Goal: Transaction & Acquisition: Book appointment/travel/reservation

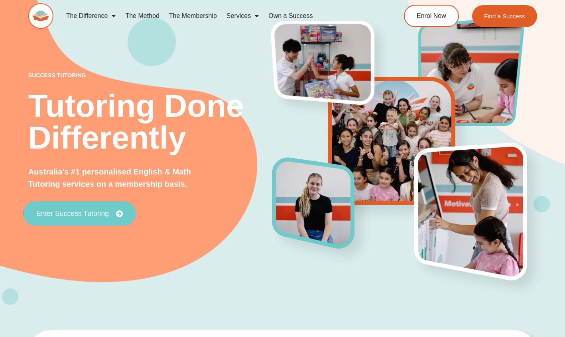
click at [87, 217] on span "Enter Success Tutoring" at bounding box center [72, 213] width 73 height 7
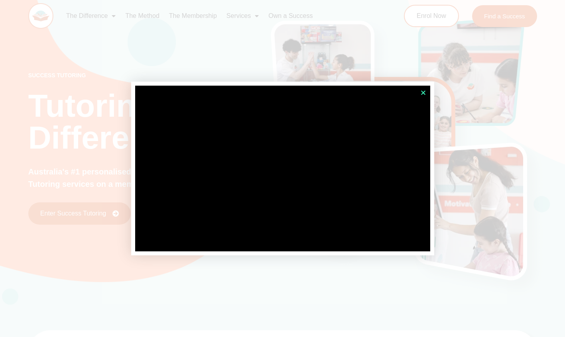
click at [423, 91] on icon "Close" at bounding box center [423, 93] width 6 height 6
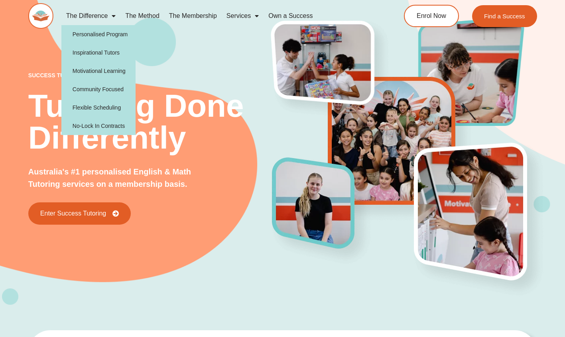
click at [110, 17] on span "Menu" at bounding box center [112, 16] width 8 height 14
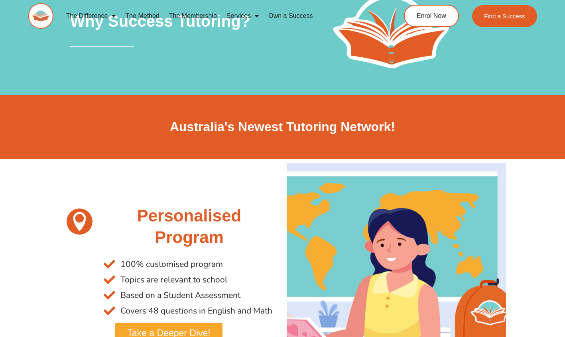
click at [140, 14] on link "The Method" at bounding box center [141, 16] width 43 height 18
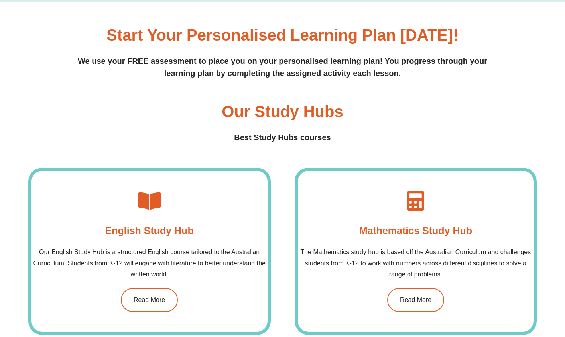
scroll to position [518, 0]
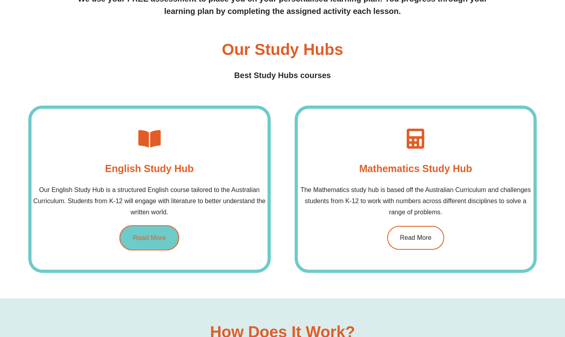
click at [158, 243] on link "Read More" at bounding box center [150, 238] width 60 height 25
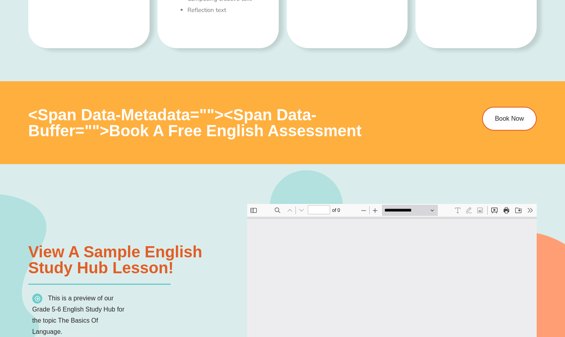
type input "*"
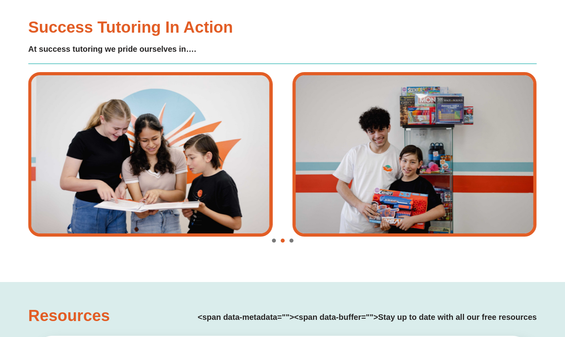
scroll to position [1744, 0]
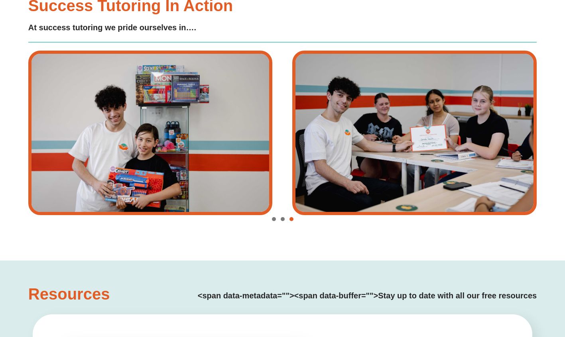
click at [272, 218] on span "Go to slide 1" at bounding box center [274, 219] width 4 height 4
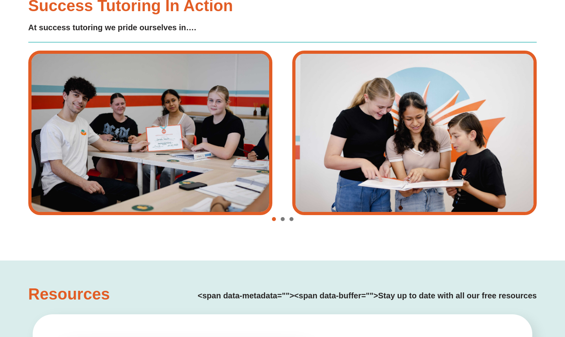
click at [283, 219] on span "Go to slide 2" at bounding box center [283, 219] width 4 height 4
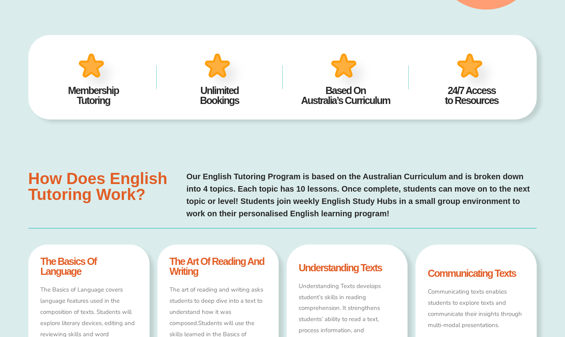
scroll to position [0, 0]
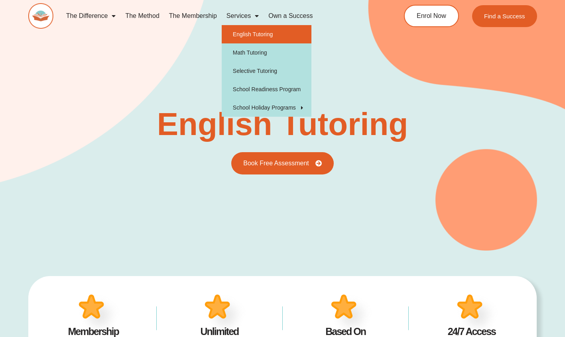
click at [242, 17] on link "Services" at bounding box center [243, 16] width 42 height 18
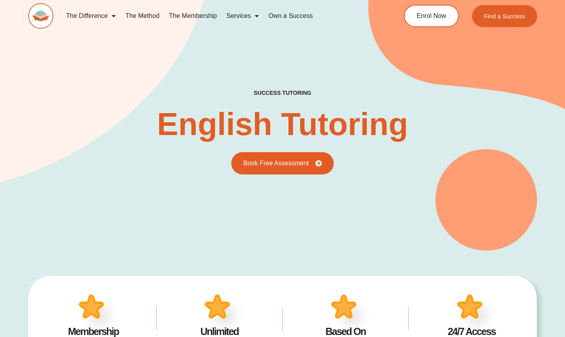
click at [251, 15] on span "Menu" at bounding box center [255, 16] width 8 height 14
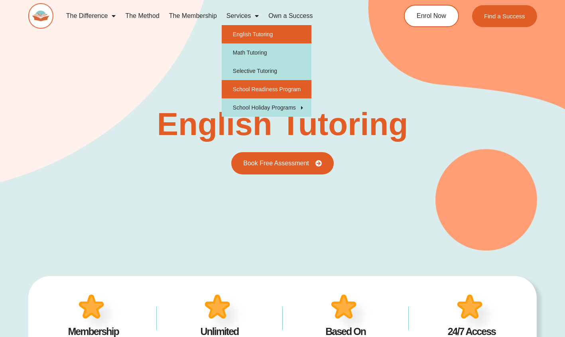
click at [293, 83] on link "School Readiness Program" at bounding box center [267, 89] width 90 height 18
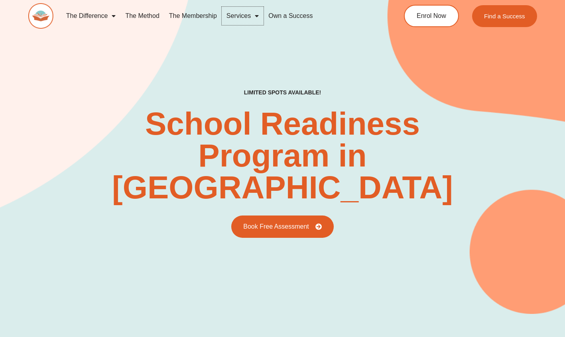
click at [249, 13] on link "Services" at bounding box center [243, 16] width 42 height 18
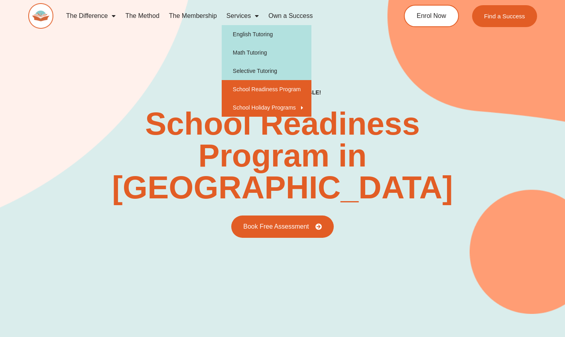
click at [261, 111] on link "School Holiday Programs" at bounding box center [267, 107] width 90 height 18
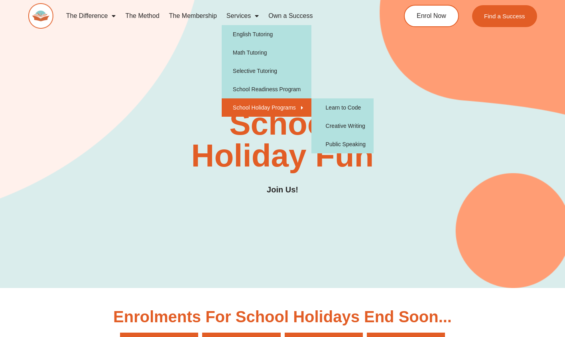
click at [102, 144] on div "SUCCESS TUTORING​ School Holiday Fun Join Us!" at bounding box center [282, 150] width 508 height 123
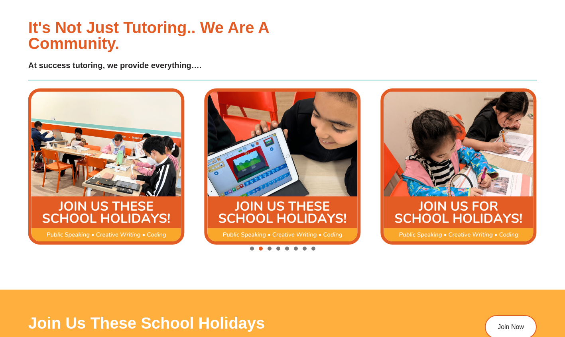
scroll to position [957, 0]
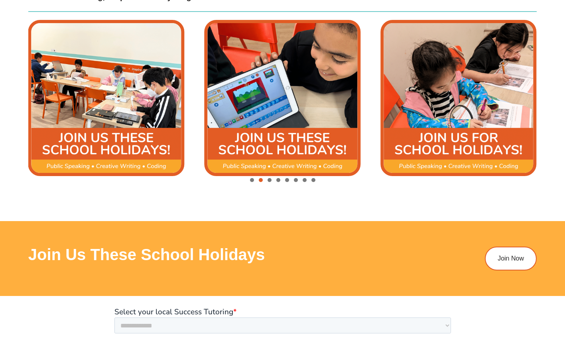
click at [450, 140] on img "4 / 8" at bounding box center [458, 98] width 156 height 156
click at [270, 181] on span "Go to slide 3" at bounding box center [269, 180] width 4 height 4
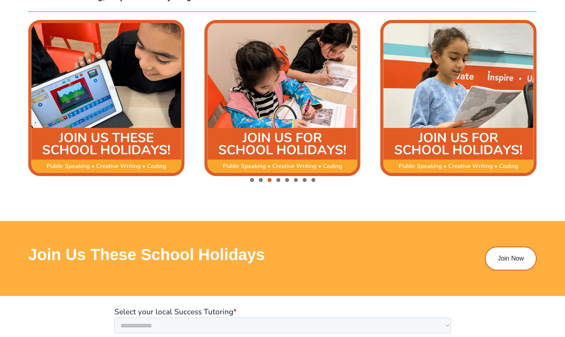
click at [279, 181] on span "Go to slide 4" at bounding box center [278, 180] width 4 height 4
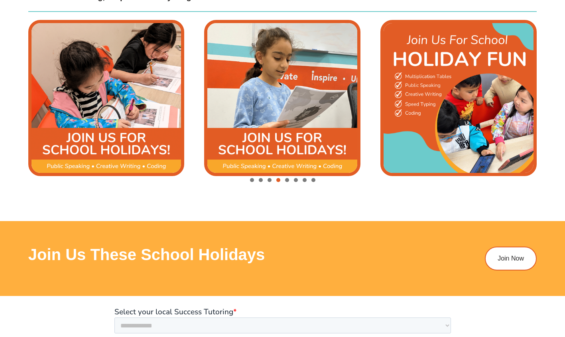
click at [287, 180] on span "Go to slide 5" at bounding box center [287, 180] width 4 height 4
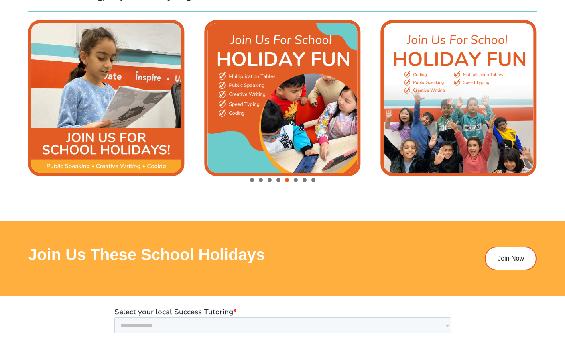
click at [296, 180] on span "Go to slide 6" at bounding box center [296, 180] width 4 height 4
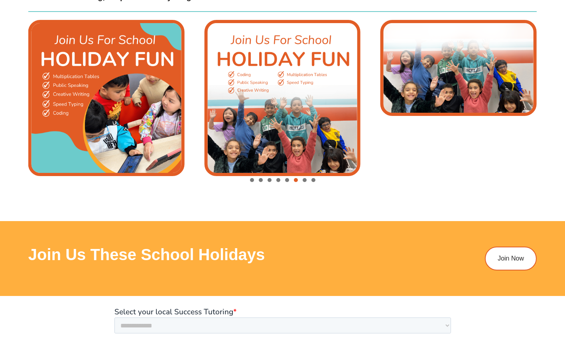
click at [307, 179] on div "Image Carousel" at bounding box center [282, 180] width 508 height 11
drag, startPoint x: 314, startPoint y: 180, endPoint x: 326, endPoint y: 181, distance: 12.0
click at [315, 180] on span "Go to slide 8" at bounding box center [313, 180] width 4 height 4
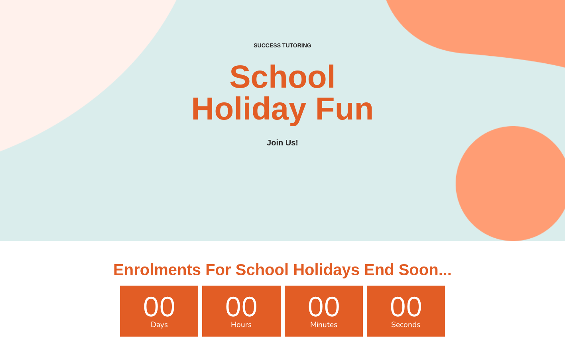
scroll to position [80, 0]
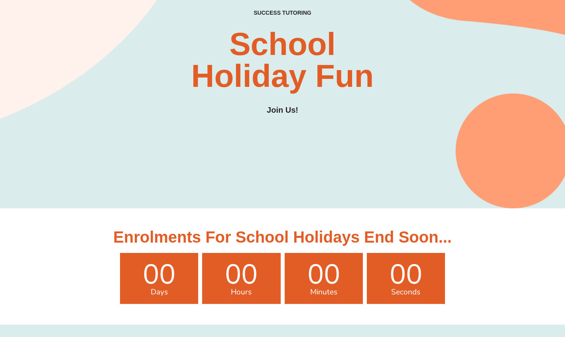
click at [282, 114] on h3 "Join Us!" at bounding box center [282, 110] width 31 height 12
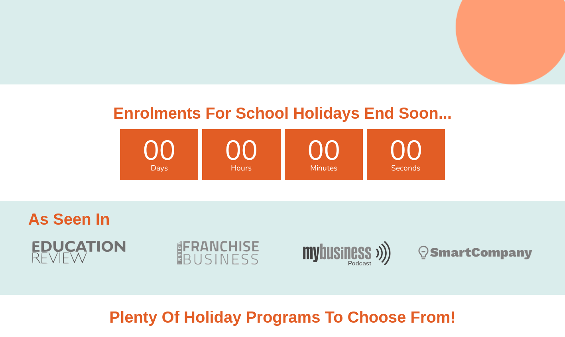
scroll to position [239, 0]
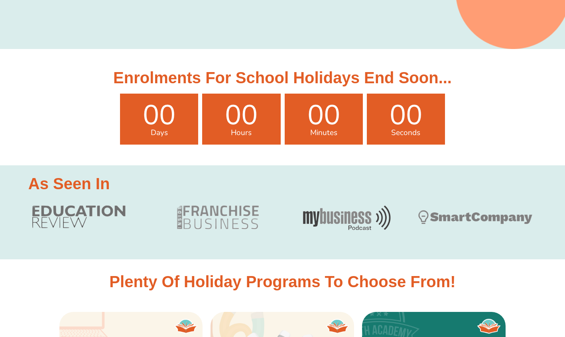
click at [156, 123] on span "00" at bounding box center [159, 116] width 78 height 28
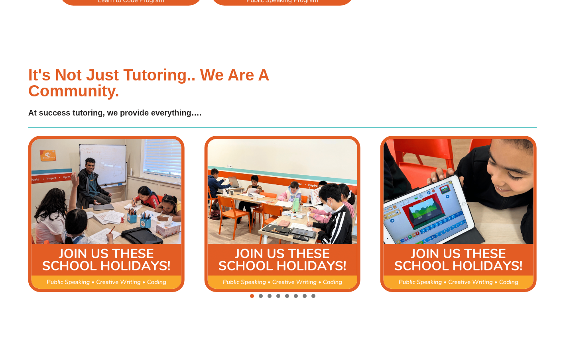
scroll to position [877, 0]
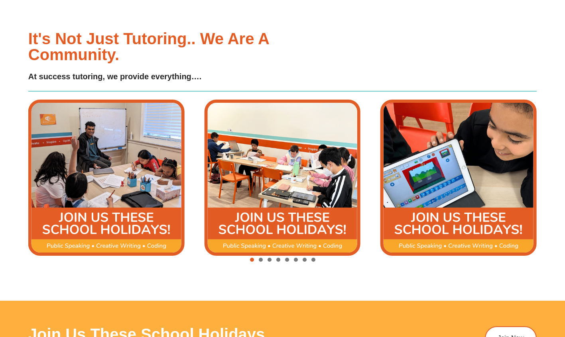
click at [261, 259] on span "Go to slide 2" at bounding box center [261, 260] width 4 height 4
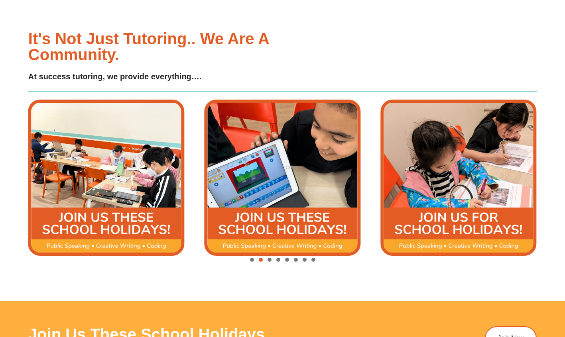
click at [271, 260] on span "Go to slide 3" at bounding box center [269, 260] width 4 height 4
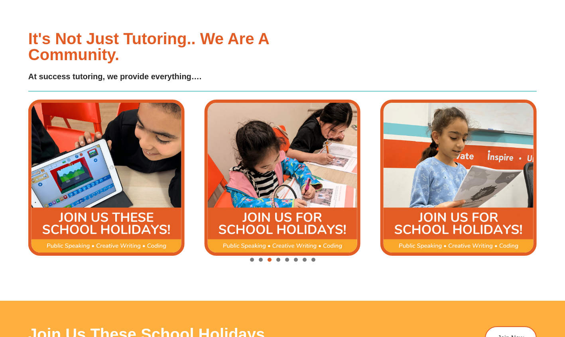
click at [279, 260] on span "Go to slide 4" at bounding box center [278, 260] width 4 height 4
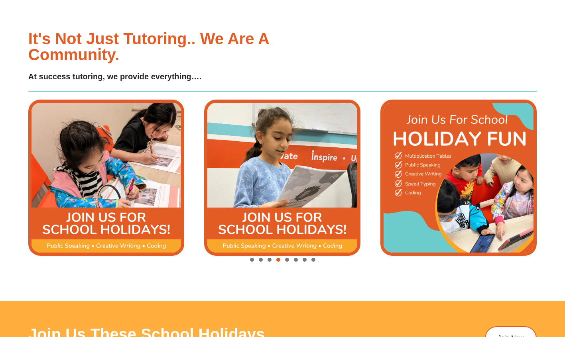
click at [289, 261] on div "Image Carousel" at bounding box center [282, 260] width 508 height 11
click at [287, 261] on span "Go to slide 5" at bounding box center [287, 260] width 4 height 4
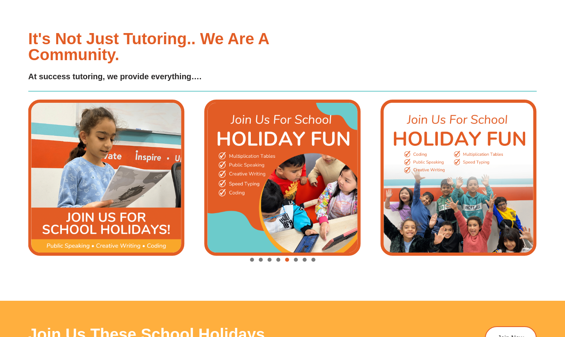
click at [296, 261] on span "Go to slide 6" at bounding box center [296, 260] width 4 height 4
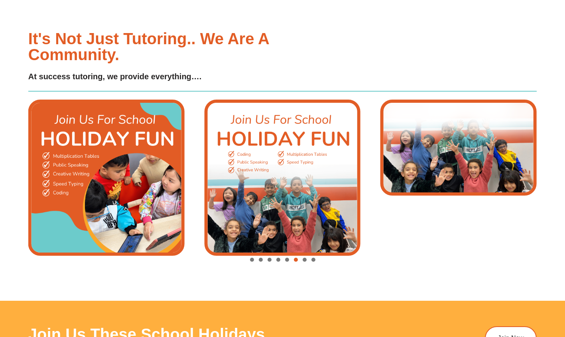
click at [305, 260] on span "Go to slide 7" at bounding box center [305, 260] width 4 height 4
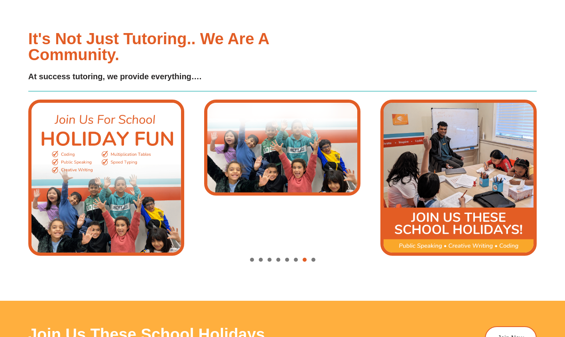
click at [313, 260] on span "Go to slide 8" at bounding box center [313, 260] width 4 height 4
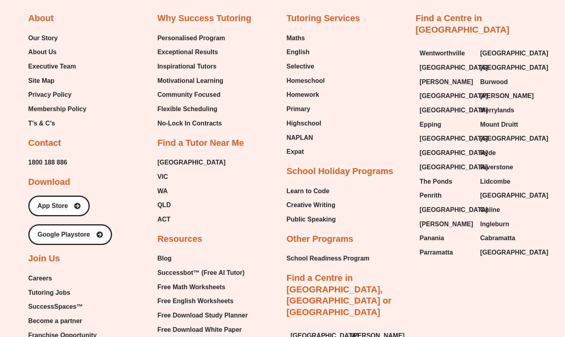
scroll to position [1990, 0]
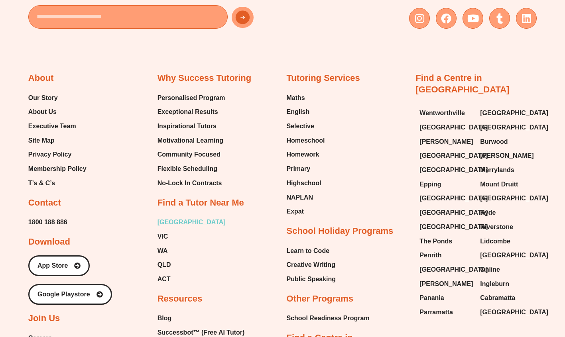
click at [160, 216] on span "[GEOGRAPHIC_DATA]" at bounding box center [191, 222] width 68 height 12
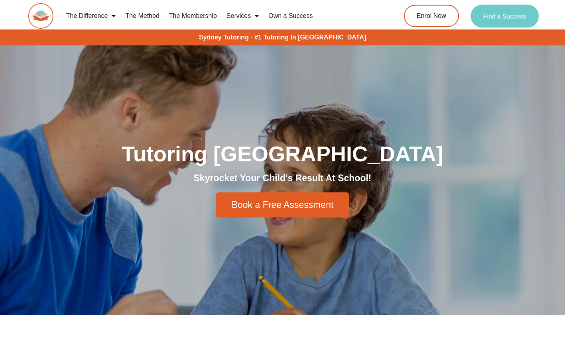
click at [519, 19] on span "Find a Success" at bounding box center [504, 16] width 43 height 6
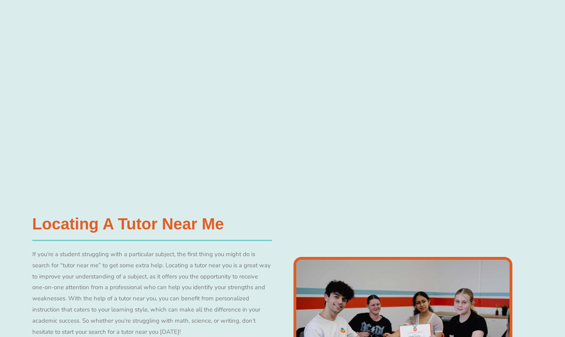
scroll to position [335, 0]
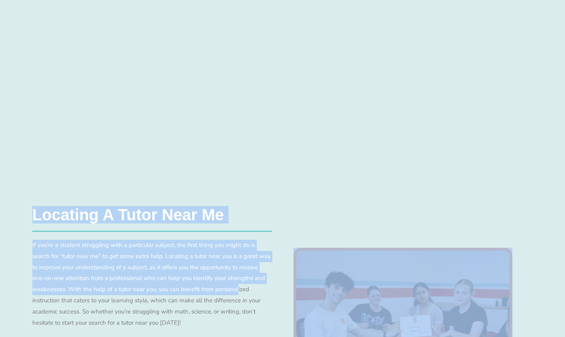
drag, startPoint x: 363, startPoint y: 222, endPoint x: 283, endPoint y: 260, distance: 88.2
click at [239, 295] on div "Locating a Tutor Near Me​ If you’re a student struggling with a particular subj…" at bounding box center [282, 321] width 508 height 289
click at [451, 197] on div "Locating a Tutor Near Me​ If you’re a student struggling with a particular subj…" at bounding box center [282, 321] width 508 height 289
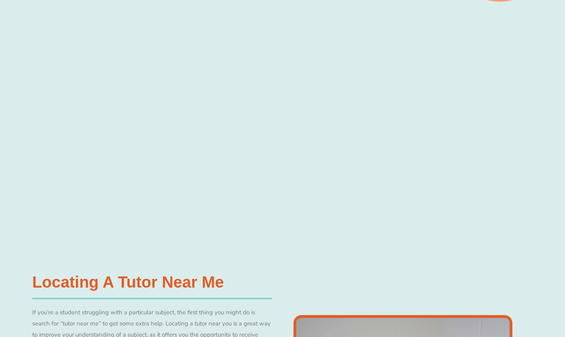
scroll to position [255, 0]
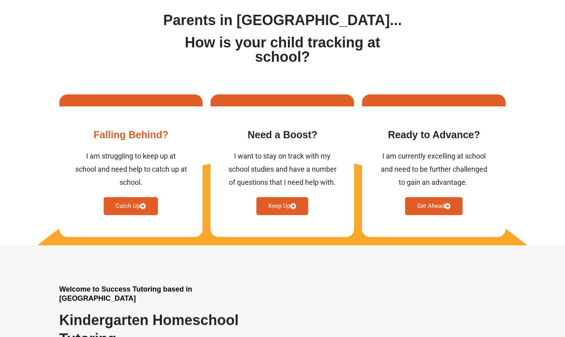
scroll to position [279, 0]
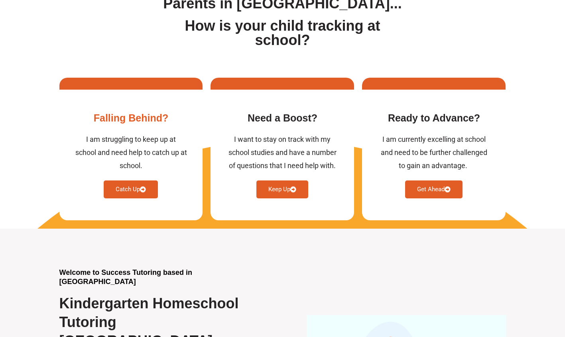
click at [123, 190] on link "Catch Up" at bounding box center [131, 190] width 54 height 18
click at [119, 191] on link "Catch Up" at bounding box center [131, 190] width 54 height 18
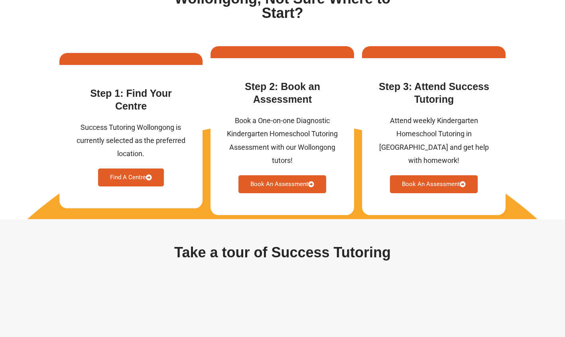
scroll to position [2103, 0]
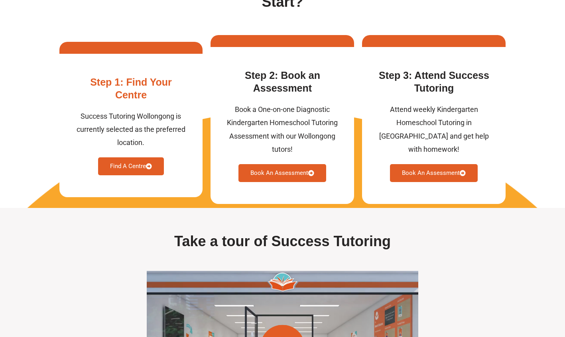
click at [139, 175] on link "Find A Centre" at bounding box center [131, 166] width 66 height 18
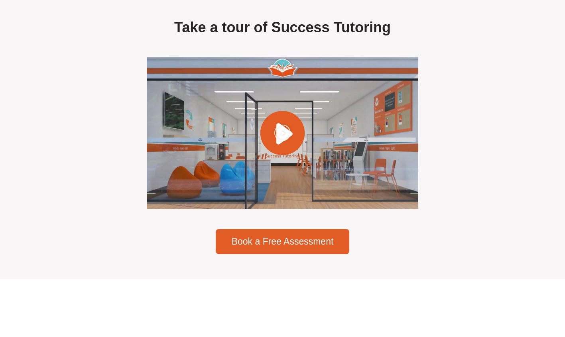
scroll to position [2342, 0]
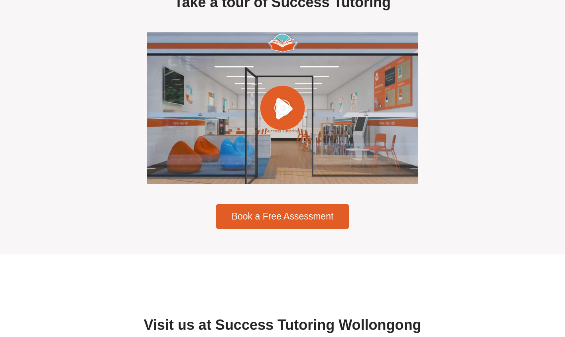
click at [275, 127] on div at bounding box center [282, 108] width 271 height 153
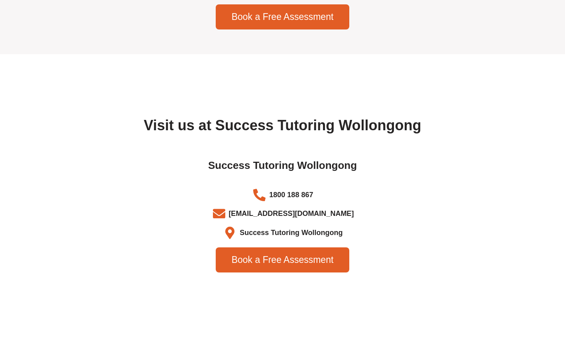
scroll to position [2581, 0]
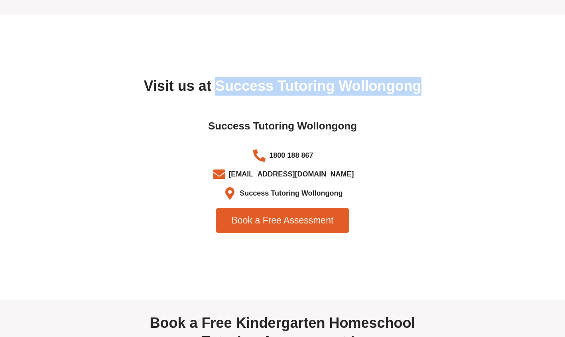
drag, startPoint x: 208, startPoint y: 95, endPoint x: 444, endPoint y: 95, distance: 236.4
click at [444, 95] on h2 "Visit us at Success Tutoring Wollongong" at bounding box center [282, 86] width 446 height 19
copy h2 "Success Tutoring Wollongong"
click at [282, 225] on span "Book a Free Assessment" at bounding box center [283, 220] width 102 height 9
click at [245, 225] on span "Book a Free Assessment" at bounding box center [283, 220] width 102 height 9
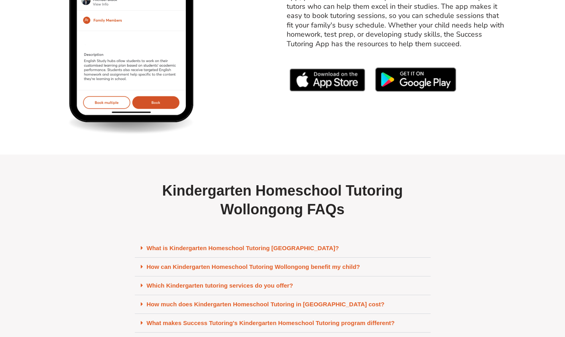
scroll to position [3338, 0]
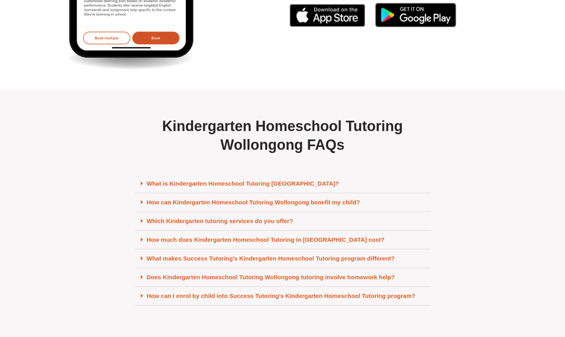
click at [144, 187] on span at bounding box center [144, 184] width 6 height 6
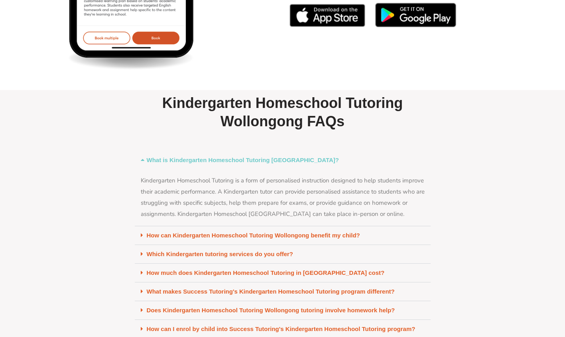
click at [142, 238] on icon at bounding box center [142, 235] width 2 height 6
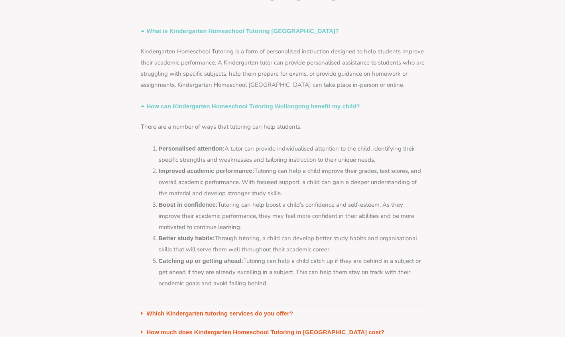
scroll to position [3577, 0]
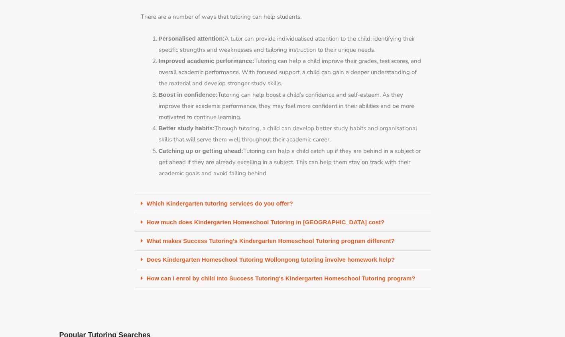
click at [142, 206] on icon at bounding box center [142, 203] width 2 height 6
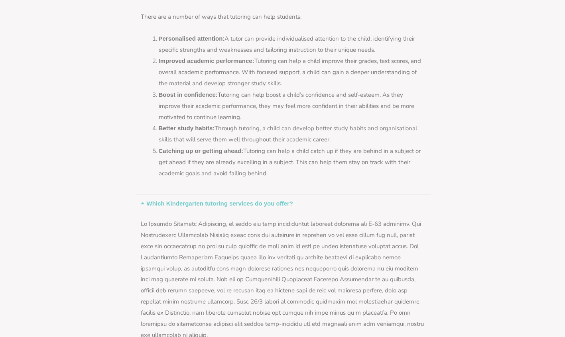
click at [142, 206] on icon at bounding box center [144, 203] width 6 height 6
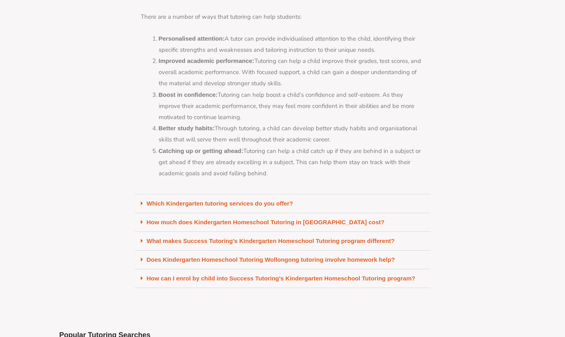
click at [145, 232] on div "How much does Kindergarten Homeschool Tutoring in Wollongong cost?" at bounding box center [283, 222] width 296 height 19
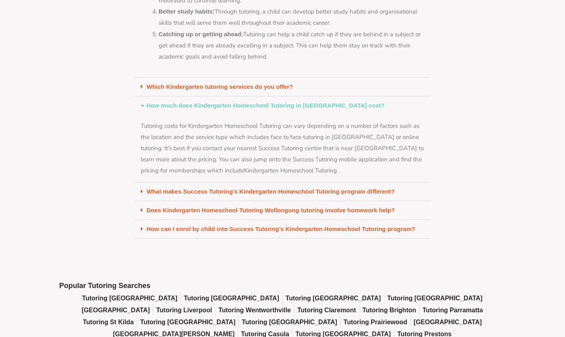
scroll to position [3697, 0]
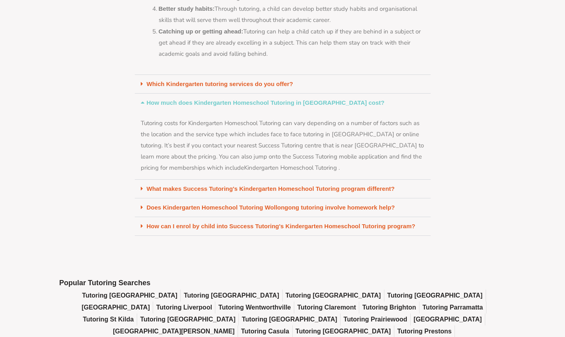
click at [142, 192] on icon at bounding box center [142, 189] width 2 height 6
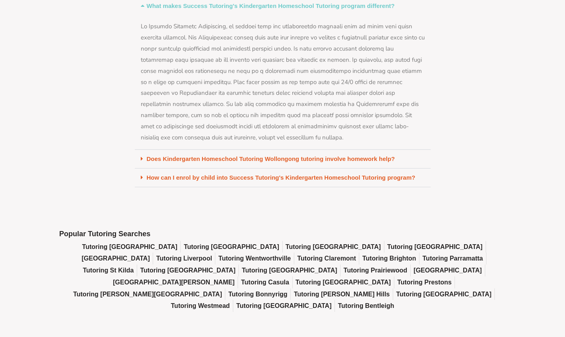
scroll to position [3936, 0]
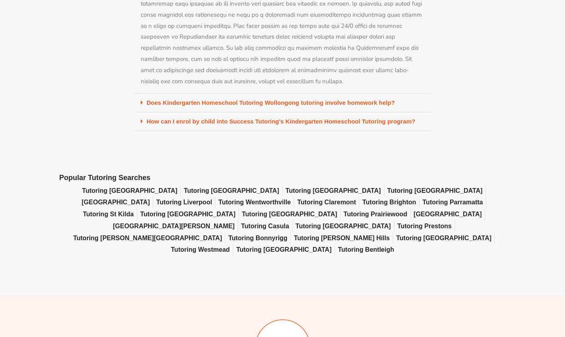
click at [143, 106] on span at bounding box center [144, 103] width 6 height 6
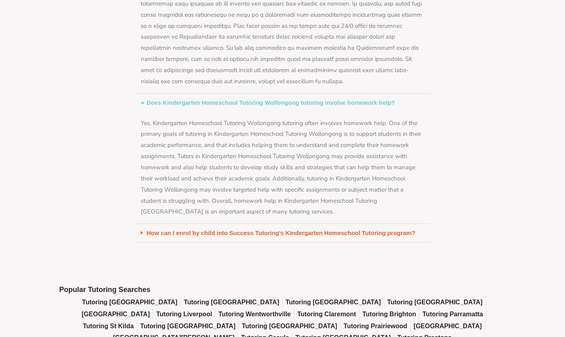
click at [142, 236] on icon at bounding box center [142, 233] width 2 height 6
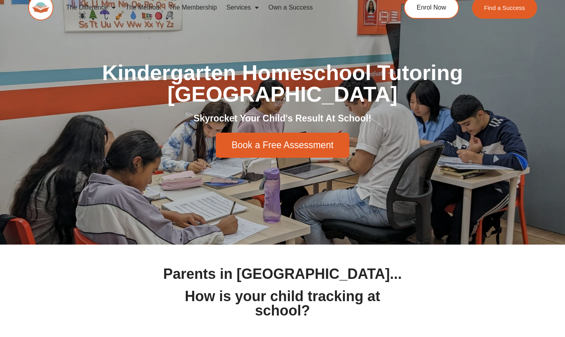
scroll to position [0, 0]
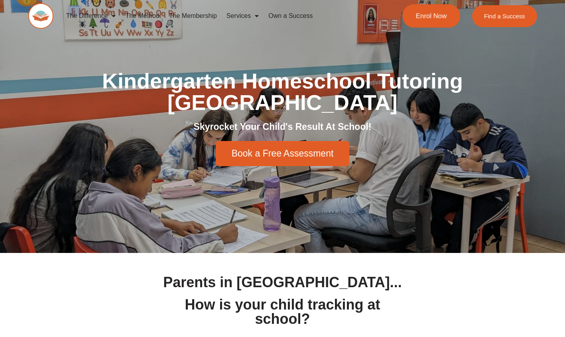
click at [438, 17] on span "Enrol Now" at bounding box center [431, 16] width 31 height 7
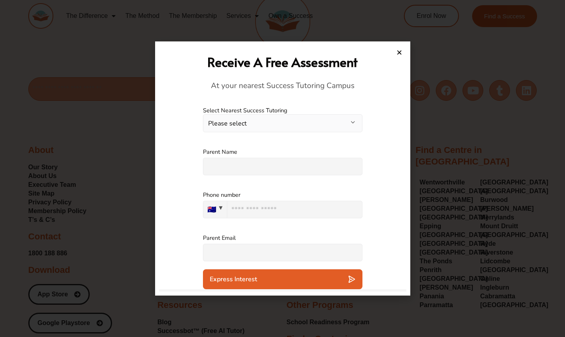
click at [271, 130] on button "Please select" at bounding box center [282, 123] width 159 height 18
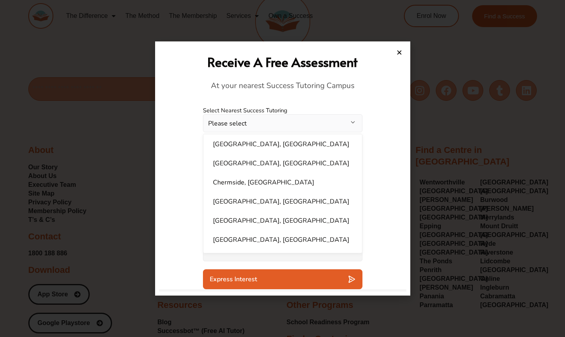
scroll to position [101, 0]
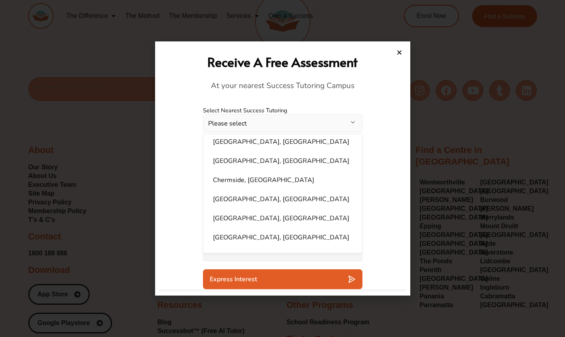
click at [387, 143] on div "Parent Name Please specify an answer" at bounding box center [282, 161] width 247 height 43
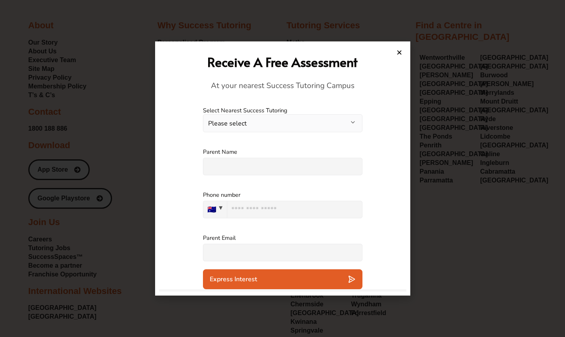
scroll to position [93, 0]
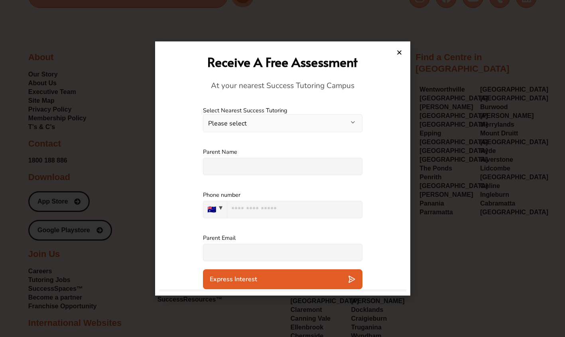
click at [398, 52] on icon "Close" at bounding box center [399, 52] width 6 height 6
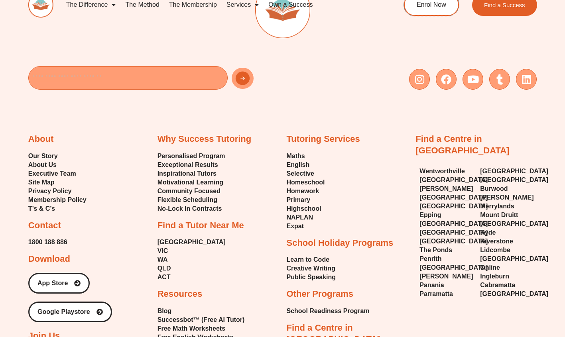
scroll to position [0, 0]
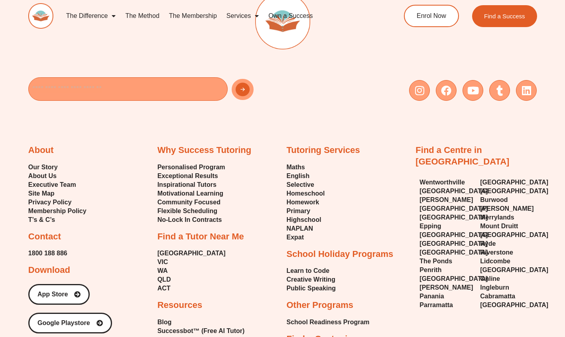
click at [313, 102] on div "Email Instagram Facebook Youtube Tumblr Linkedin About Our Story About Us Execu…" at bounding box center [282, 227] width 508 height 521
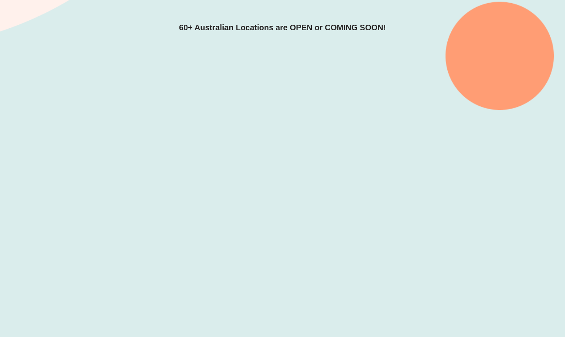
scroll to position [158, 0]
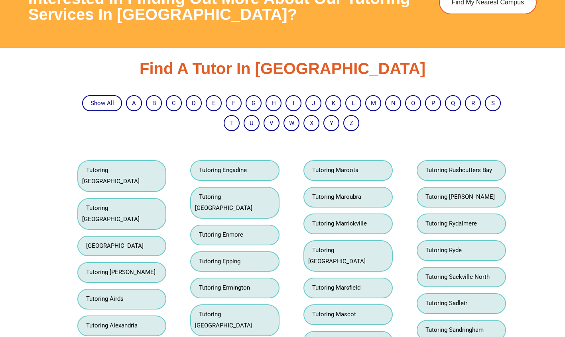
scroll to position [1275, 0]
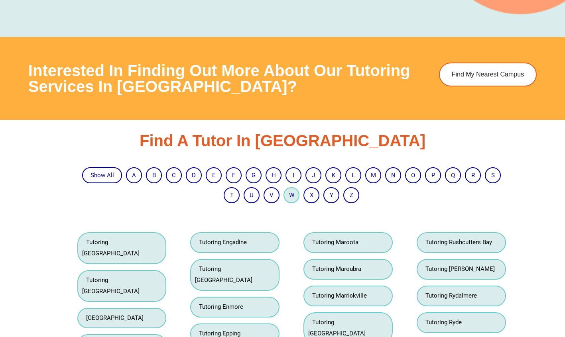
click at [293, 192] on link "W" at bounding box center [291, 195] width 5 height 7
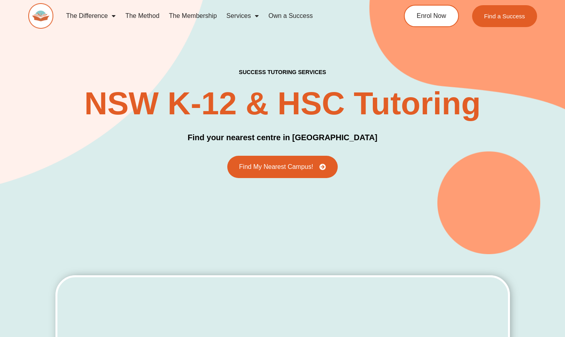
click at [81, 13] on link "The Difference" at bounding box center [90, 16] width 59 height 18
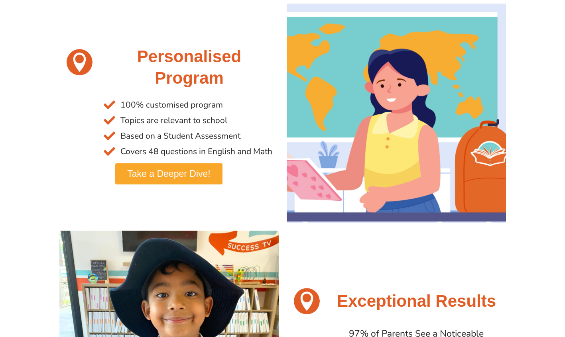
scroll to position [159, 0]
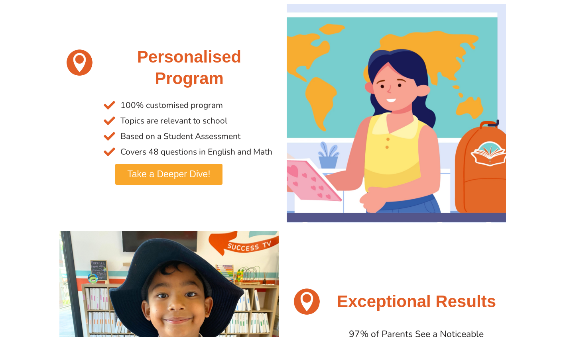
click at [173, 178] on span "Take a Deeper Dive!" at bounding box center [168, 174] width 83 height 9
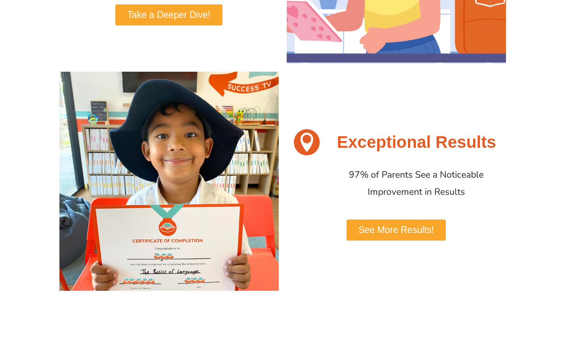
scroll to position [319, 0]
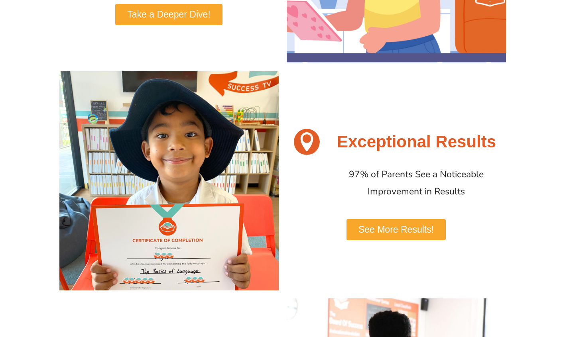
click at [401, 228] on span "See More Results!" at bounding box center [395, 229] width 75 height 9
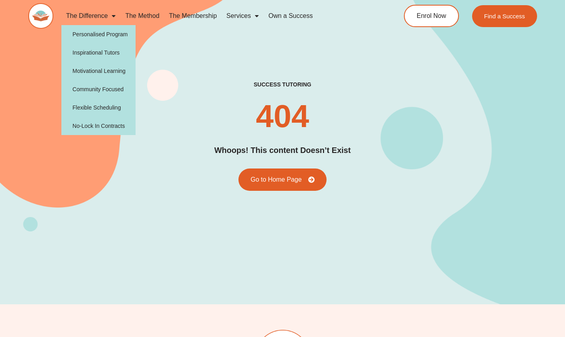
click at [67, 13] on link "The Difference" at bounding box center [90, 16] width 59 height 18
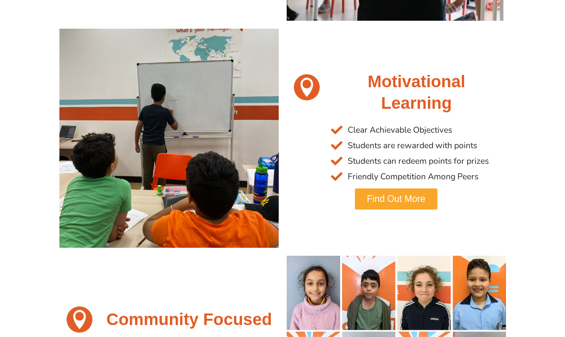
scroll to position [996, 0]
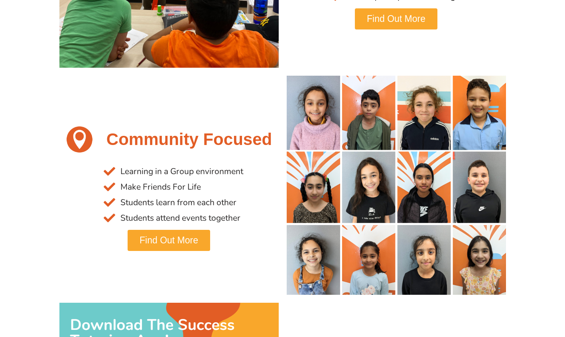
click at [179, 242] on span "Find Out More" at bounding box center [169, 240] width 59 height 9
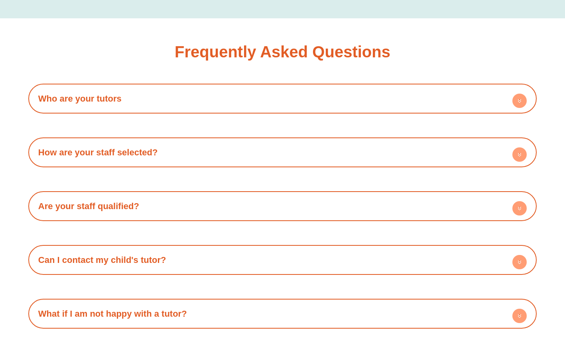
scroll to position [1392, 0]
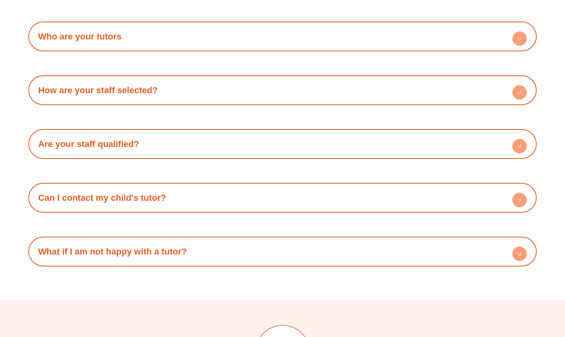
click at [103, 31] on link "Who are your tutors" at bounding box center [79, 36] width 83 height 10
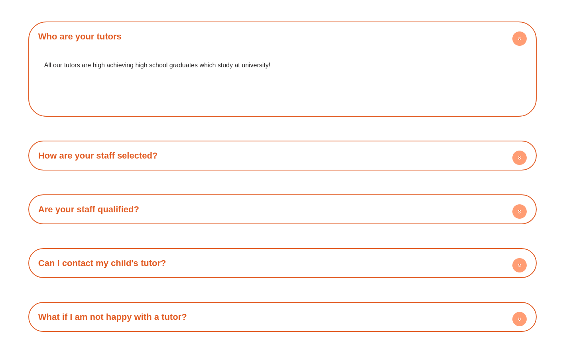
click at [103, 31] on link "Who are your tutors" at bounding box center [79, 36] width 83 height 10
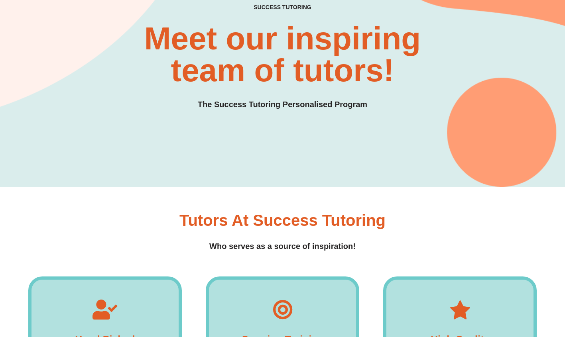
scroll to position [0, 0]
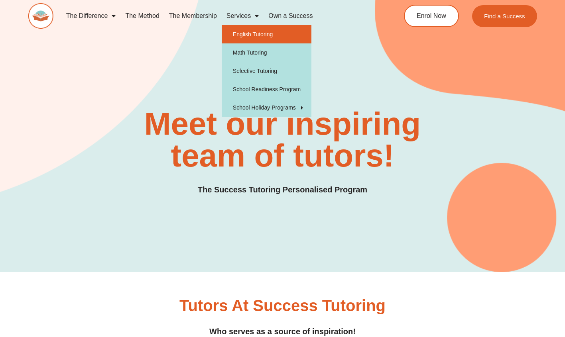
click at [245, 33] on link "English Tutoring" at bounding box center [267, 34] width 90 height 18
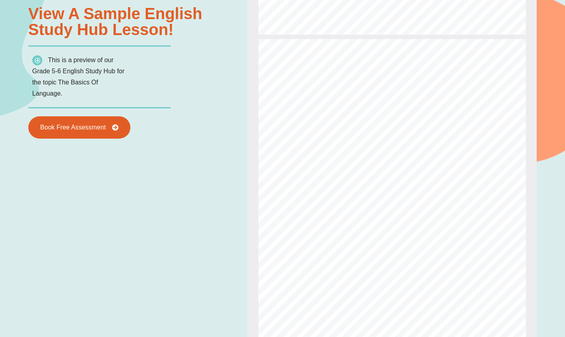
scroll to position [323, 0]
type input "*"
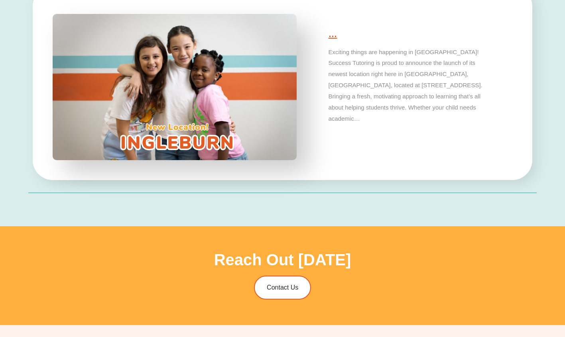
scroll to position [2428, 0]
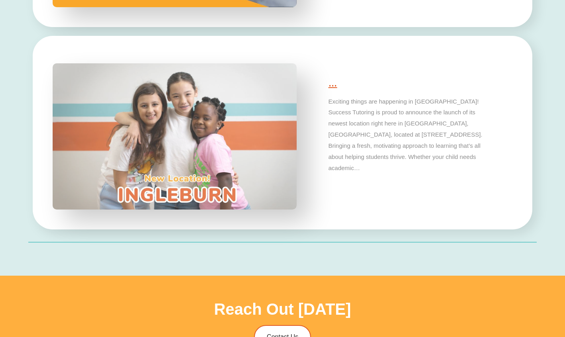
click at [368, 154] on p "Exciting things are happening in Ingleburn! Success Tutoring is proud to announ…" at bounding box center [410, 135] width 164 height 78
click at [393, 158] on p "Exciting things are happening in Ingleburn! Success Tutoring is proud to announ…" at bounding box center [410, 135] width 164 height 78
click at [199, 205] on img at bounding box center [175, 135] width 256 height 153
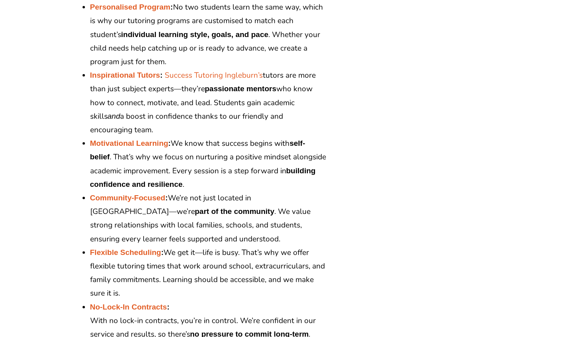
scroll to position [1275, 0]
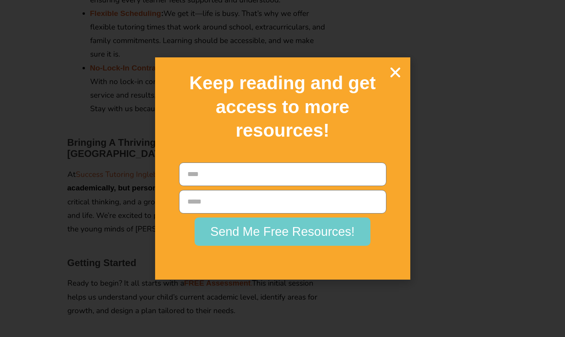
click at [396, 69] on icon "Close" at bounding box center [395, 72] width 14 height 14
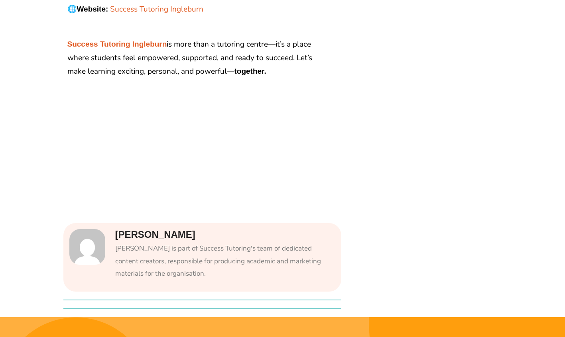
scroll to position [1554, 0]
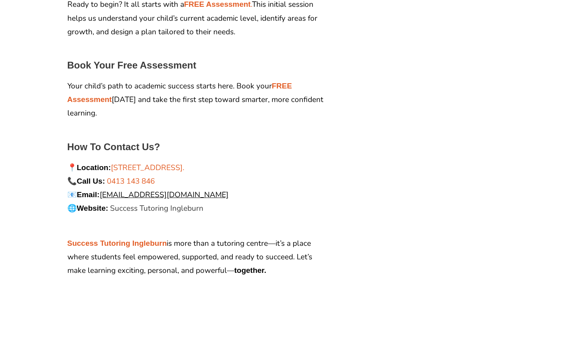
click at [155, 203] on link "Success Tutoring Ingleburn" at bounding box center [156, 208] width 93 height 10
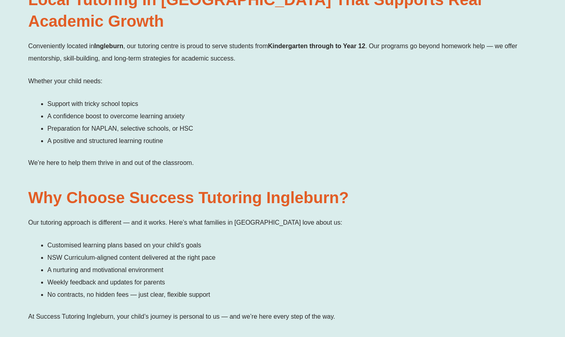
scroll to position [675, 0]
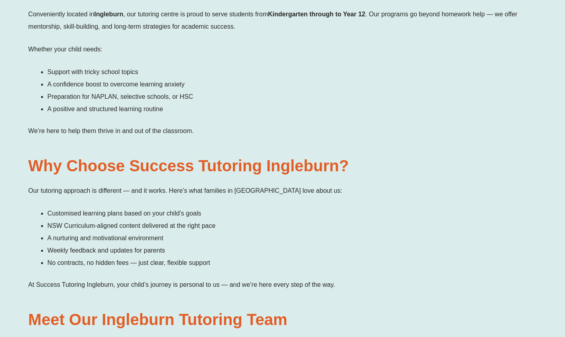
drag, startPoint x: 145, startPoint y: 179, endPoint x: 290, endPoint y: 171, distance: 144.9
click at [290, 185] on div "Our tutoring approach is different — and it works. Here’s what families in [GEO…" at bounding box center [282, 238] width 508 height 106
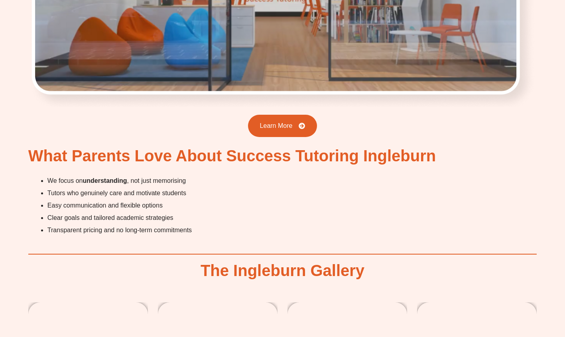
scroll to position [1911, 0]
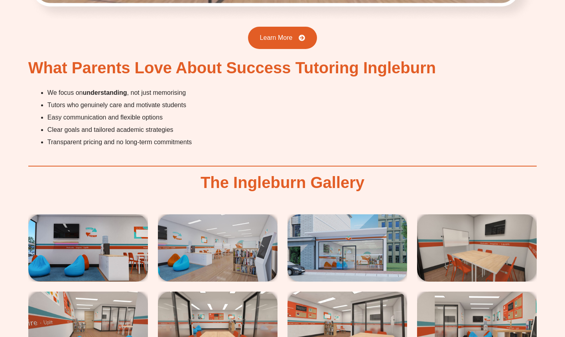
click at [86, 214] on img at bounding box center [88, 247] width 120 height 67
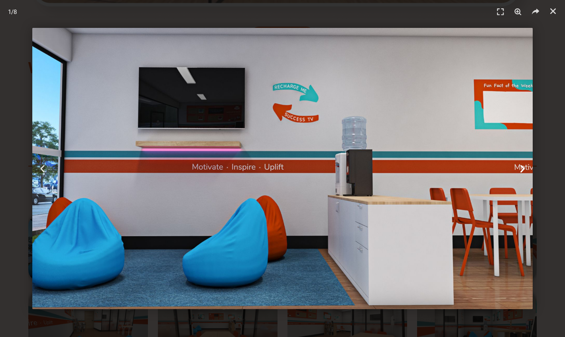
click at [520, 169] on icon "Next slide" at bounding box center [522, 169] width 10 height 10
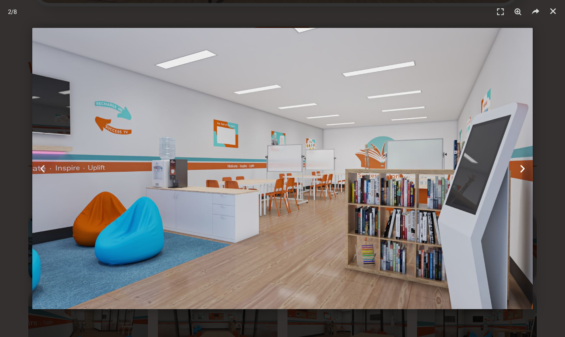
click at [520, 169] on icon "Next slide" at bounding box center [522, 169] width 10 height 10
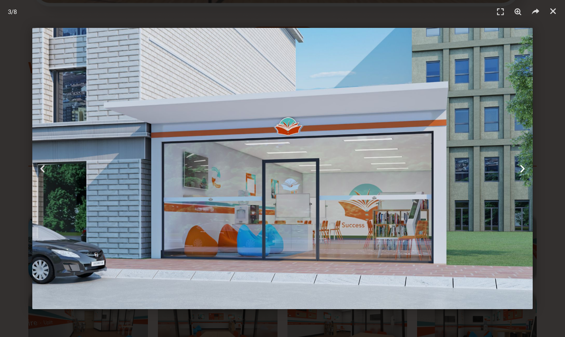
click at [520, 169] on icon "Next slide" at bounding box center [522, 169] width 10 height 10
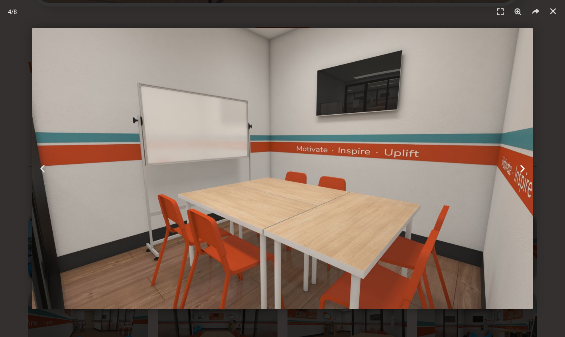
click at [520, 169] on icon "Next slide" at bounding box center [522, 169] width 10 height 10
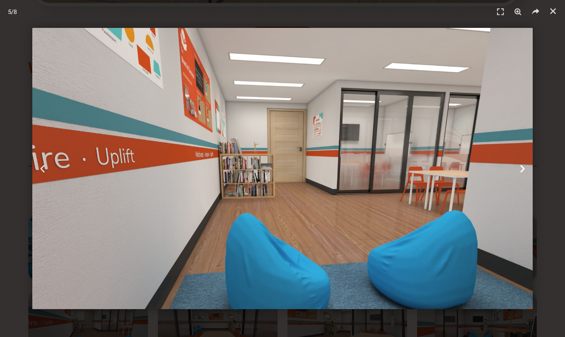
click at [520, 169] on icon "Next slide" at bounding box center [522, 169] width 10 height 10
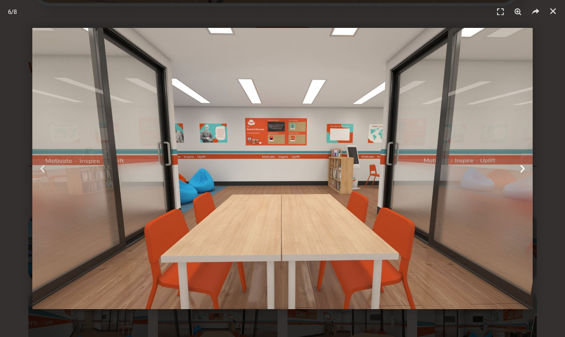
click at [520, 169] on icon "Next slide" at bounding box center [522, 169] width 10 height 10
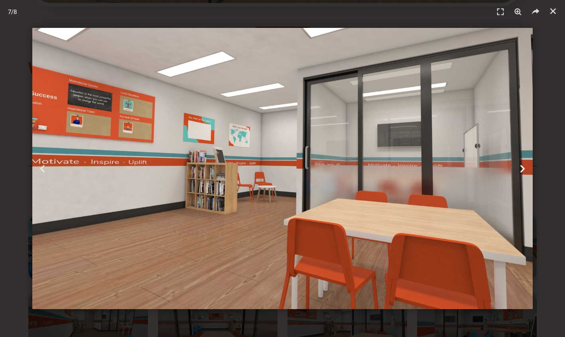
click at [520, 169] on icon "Next slide" at bounding box center [522, 169] width 10 height 10
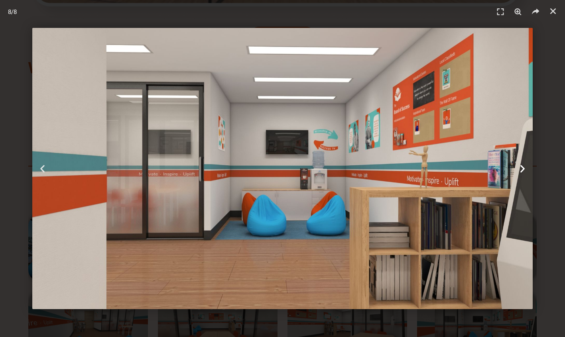
click at [520, 169] on icon "Next slide" at bounding box center [522, 169] width 10 height 10
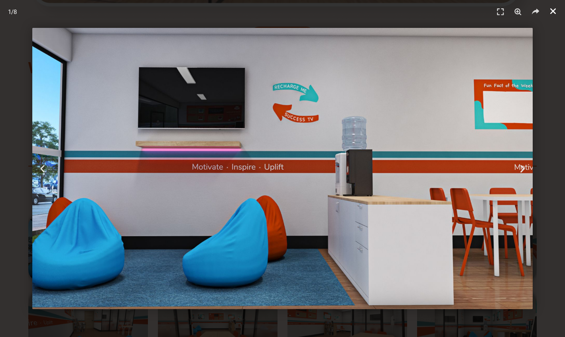
click at [551, 8] on icon "Close (Esc)" at bounding box center [553, 11] width 8 height 8
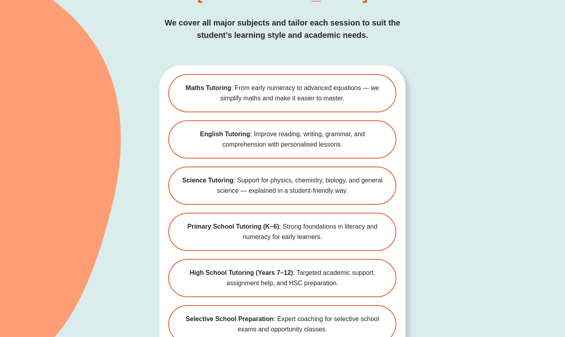
scroll to position [2389, 0]
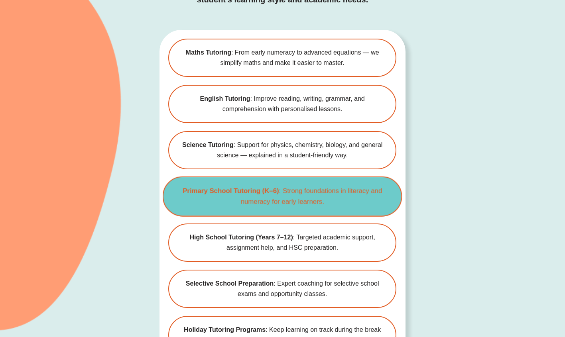
click at [330, 186] on span "Primary School Tutoring (K–6) : Strong foundations in literacy and numeracy for…" at bounding box center [282, 197] width 213 height 22
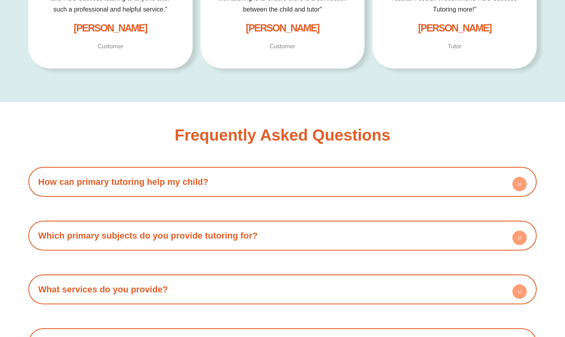
scroll to position [1634, 0]
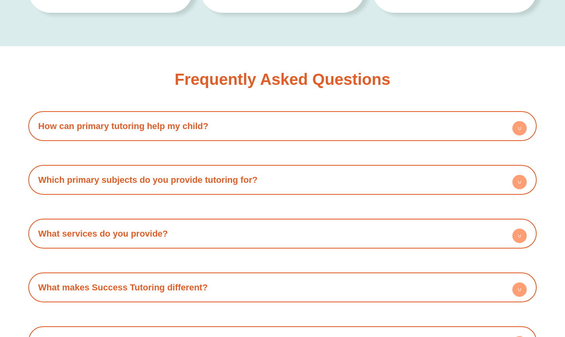
click at [512, 124] on h4 "How can primary tutoring help my child?" at bounding box center [282, 126] width 500 height 22
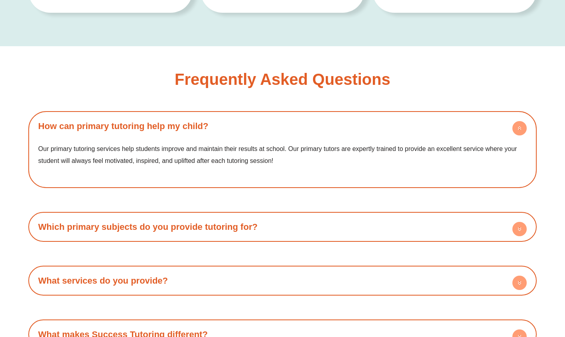
click at [512, 124] on h4 "How can primary tutoring help my child?" at bounding box center [282, 126] width 500 height 22
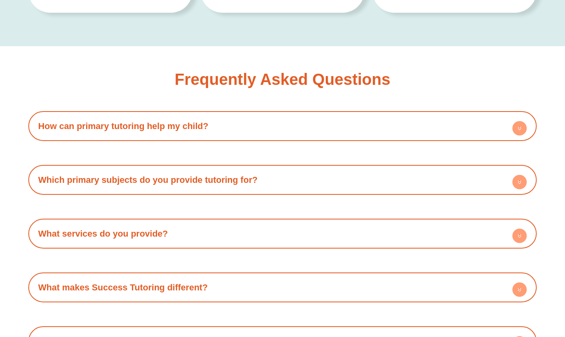
drag, startPoint x: 446, startPoint y: 185, endPoint x: 452, endPoint y: 183, distance: 6.3
click at [446, 185] on h4 "Which primary subjects do you provide tutoring for?" at bounding box center [282, 180] width 500 height 22
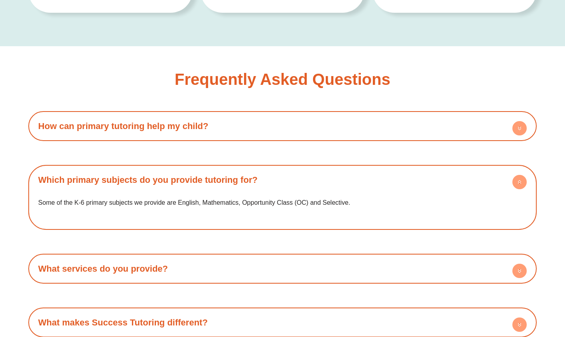
click at [505, 182] on h4 "Which primary subjects do you provide tutoring for?" at bounding box center [282, 180] width 500 height 22
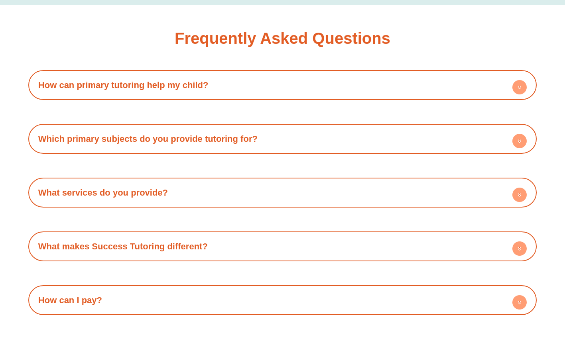
scroll to position [1714, 0]
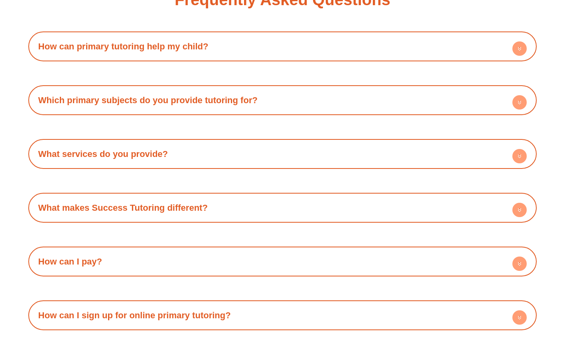
click at [520, 155] on icon at bounding box center [519, 155] width 3 height 1
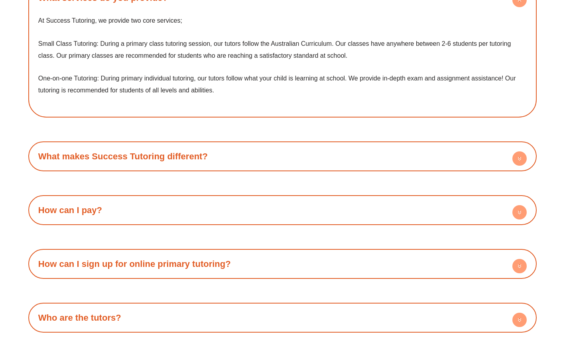
scroll to position [1953, 0]
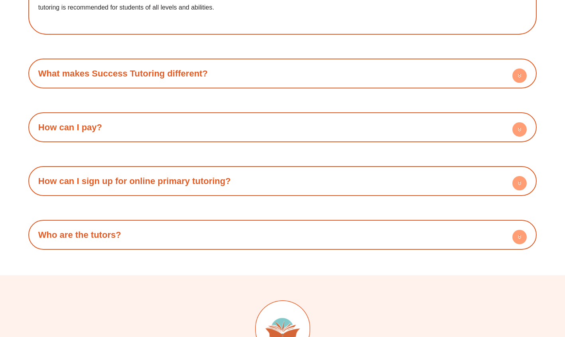
click at [525, 133] on circle at bounding box center [519, 129] width 14 height 14
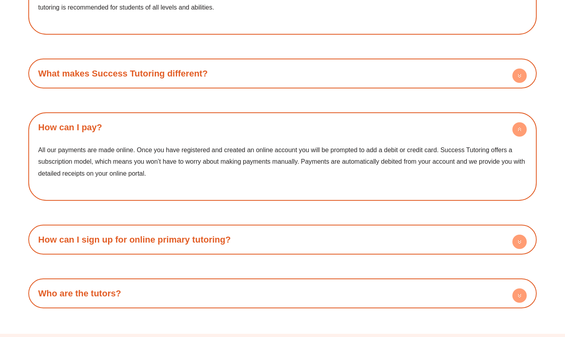
click at [523, 132] on circle at bounding box center [519, 129] width 14 height 14
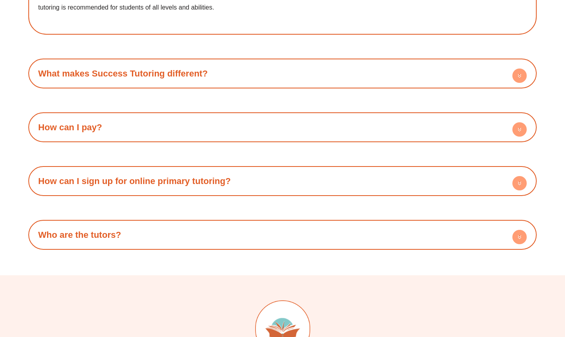
click at [516, 230] on circle at bounding box center [519, 237] width 14 height 14
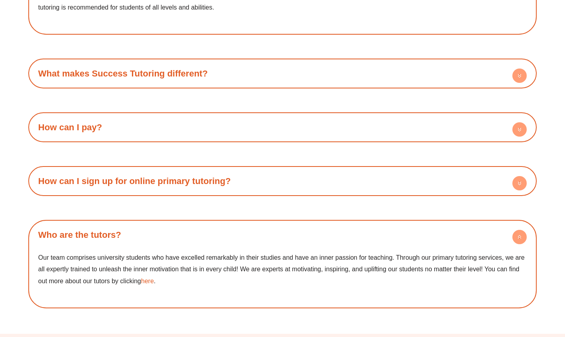
click at [519, 176] on circle at bounding box center [519, 183] width 14 height 14
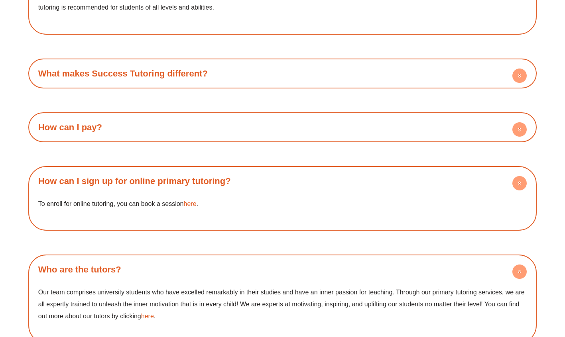
click at [519, 180] on circle at bounding box center [519, 183] width 14 height 14
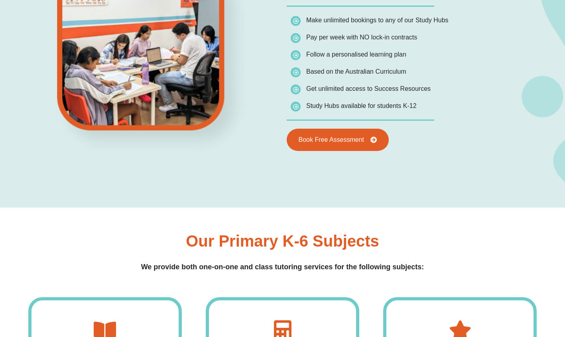
scroll to position [437, 0]
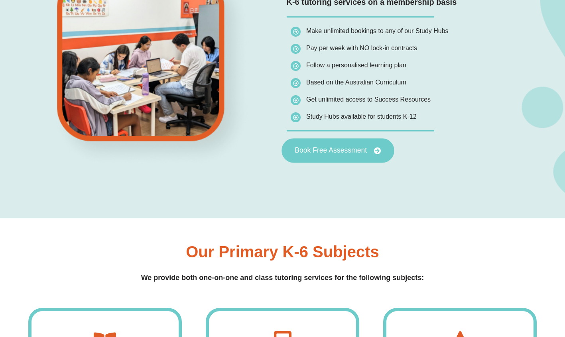
click at [355, 154] on span "Book Free Assessment" at bounding box center [331, 150] width 72 height 7
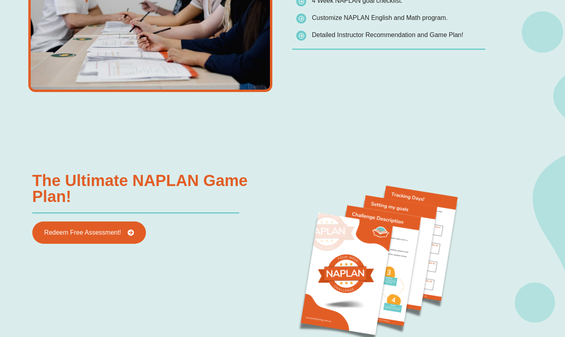
scroll to position [717, 0]
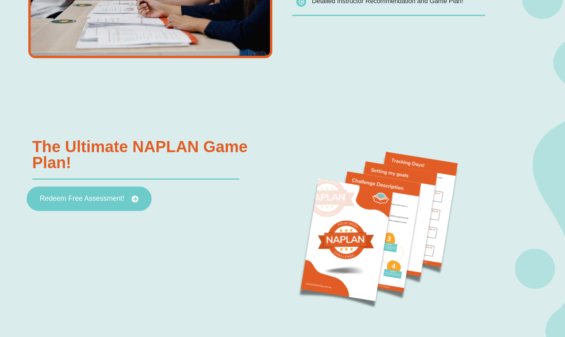
click at [113, 201] on span "Redeem Free Assessment!" at bounding box center [82, 198] width 85 height 7
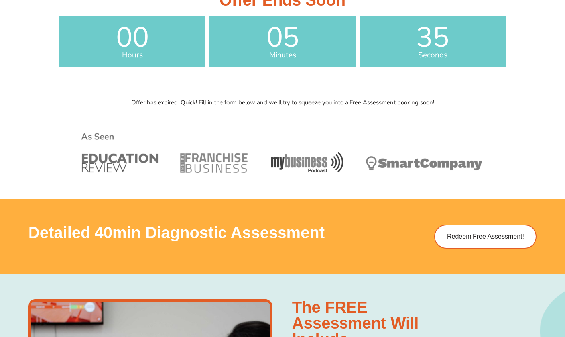
scroll to position [399, 0]
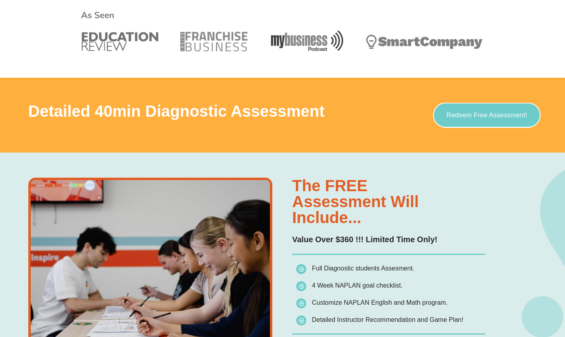
click at [478, 118] on span "Redeem Free Assessment!" at bounding box center [486, 115] width 81 height 7
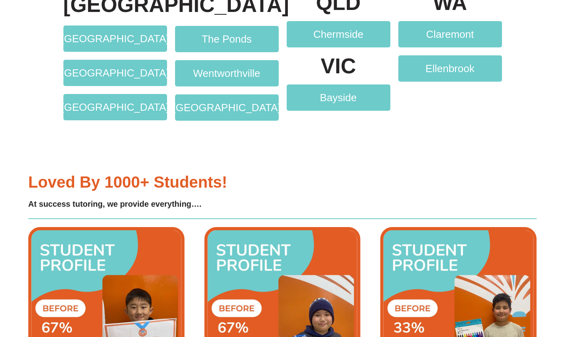
scroll to position [1515, 0]
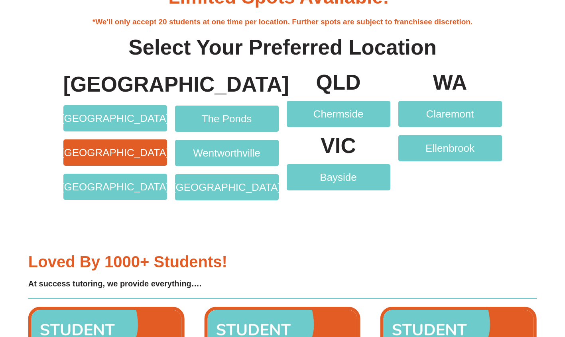
click at [122, 153] on span "[GEOGRAPHIC_DATA]" at bounding box center [115, 152] width 108 height 10
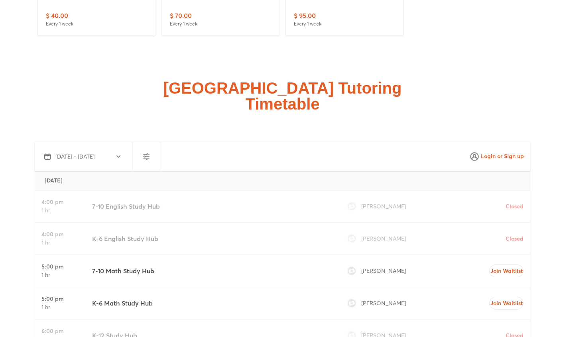
scroll to position [2023, 0]
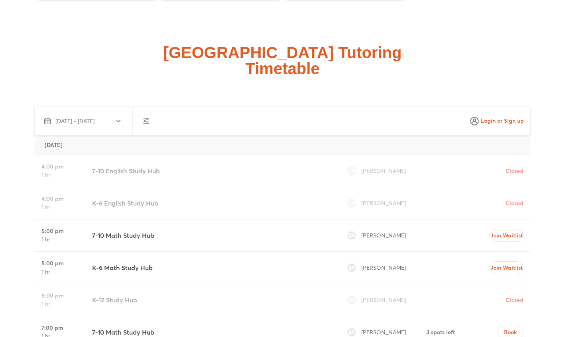
click at [119, 116] on span "[DATE] - [DATE]" at bounding box center [82, 121] width 76 height 10
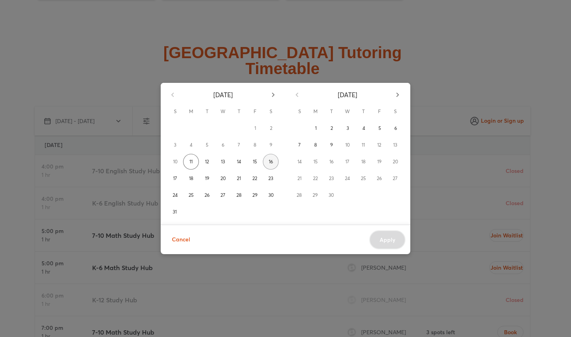
click at [265, 161] on button "16" at bounding box center [271, 162] width 16 height 16
click at [255, 161] on span "15" at bounding box center [255, 162] width 4 height 8
click at [237, 163] on span "14" at bounding box center [239, 162] width 4 height 8
click at [220, 163] on button "13" at bounding box center [223, 162] width 16 height 16
click at [206, 163] on span "12" at bounding box center [207, 162] width 4 height 8
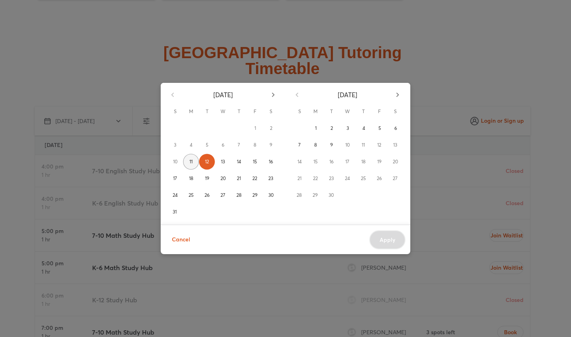
click at [187, 163] on button "11" at bounding box center [191, 162] width 16 height 16
click at [183, 244] on span "Cancel" at bounding box center [181, 240] width 18 height 10
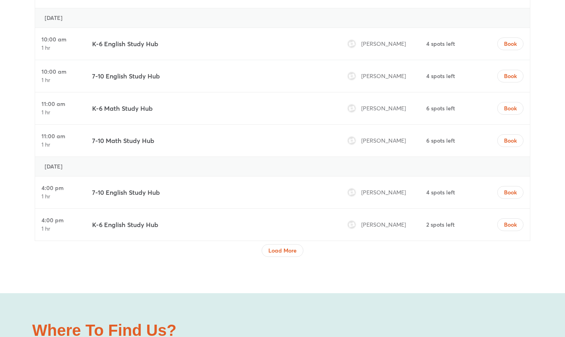
scroll to position [2621, 0]
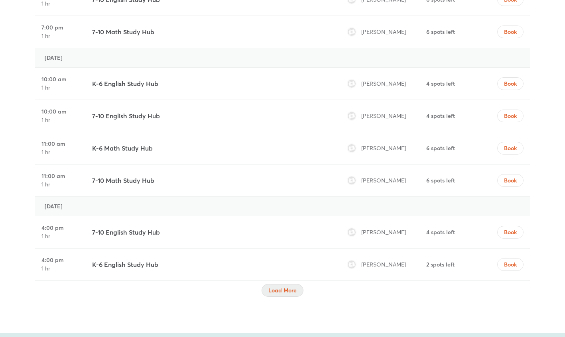
click at [269, 284] on button "Load More" at bounding box center [282, 290] width 42 height 13
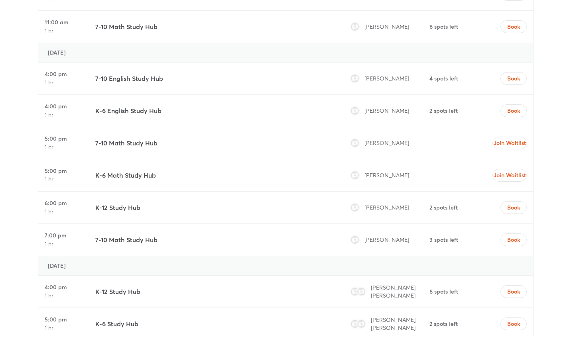
scroll to position [2741, 0]
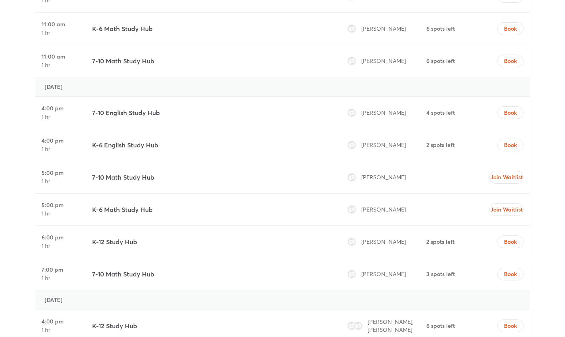
click at [145, 140] on h3 "K-6 English Study Hub" at bounding box center [125, 145] width 66 height 10
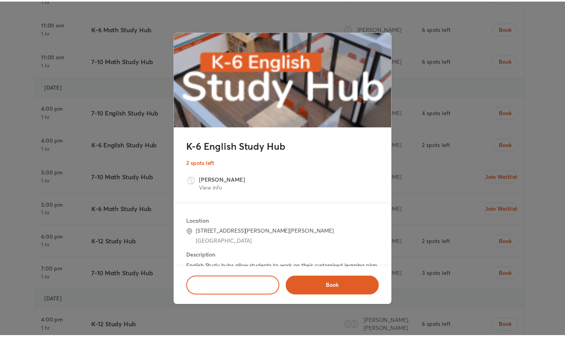
scroll to position [73, 0]
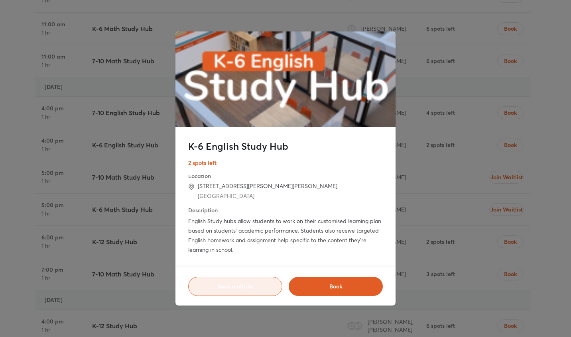
click at [257, 289] on span "Book multiple" at bounding box center [235, 287] width 74 height 8
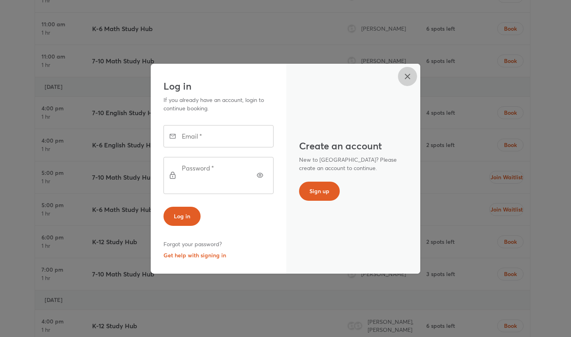
drag, startPoint x: 407, startPoint y: 84, endPoint x: 459, endPoint y: 113, distance: 59.4
click at [408, 81] on icon "button" at bounding box center [408, 77] width 10 height 10
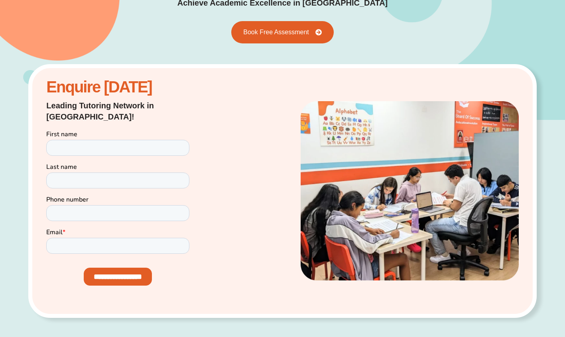
scroll to position [110, 0]
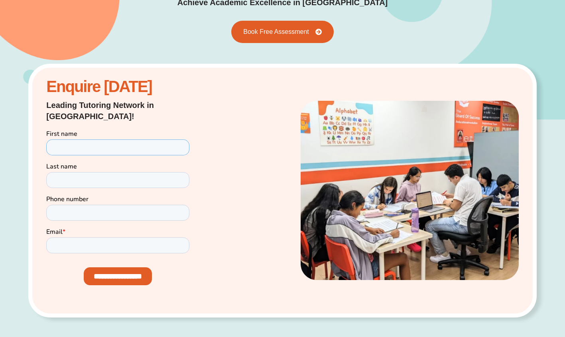
click at [107, 143] on input "First name" at bounding box center [117, 148] width 143 height 16
type input "*********"
type input "******"
type input "**********"
click at [81, 250] on input "Email *" at bounding box center [117, 246] width 143 height 16
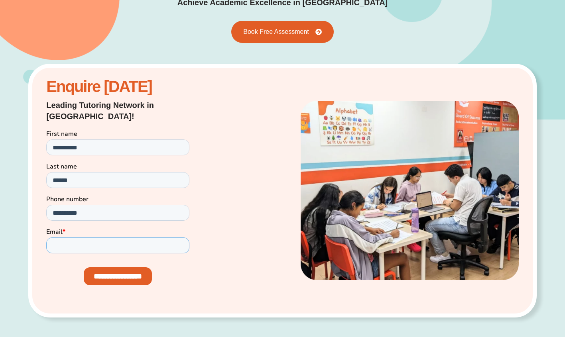
type input "**********"
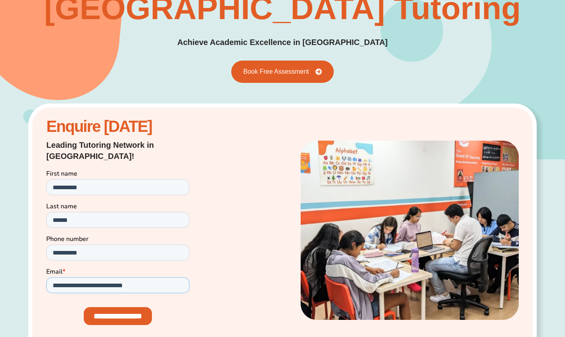
scroll to position [0, 0]
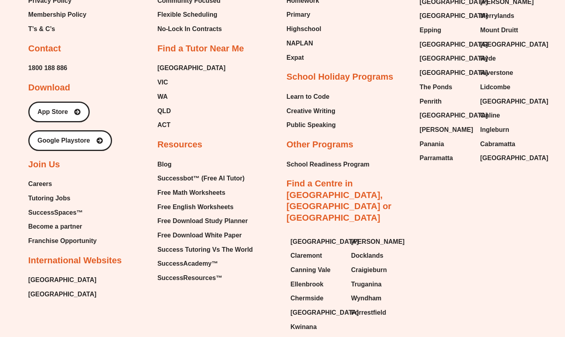
scroll to position [2575, 0]
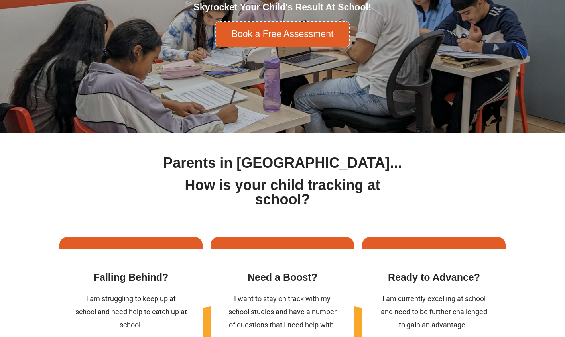
scroll to position [119, 0]
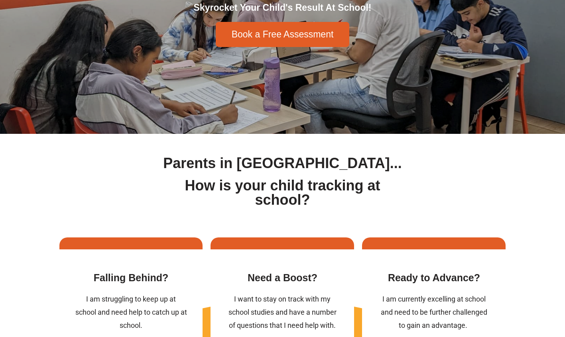
click at [259, 35] on span "Book a Free Assessment" at bounding box center [283, 34] width 102 height 9
click at [234, 35] on span "Book a Free Assessment" at bounding box center [283, 34] width 102 height 9
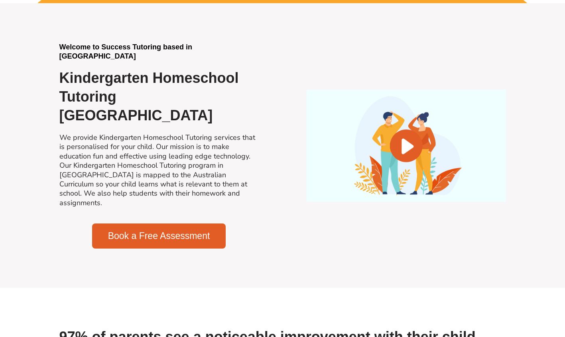
scroll to position [518, 0]
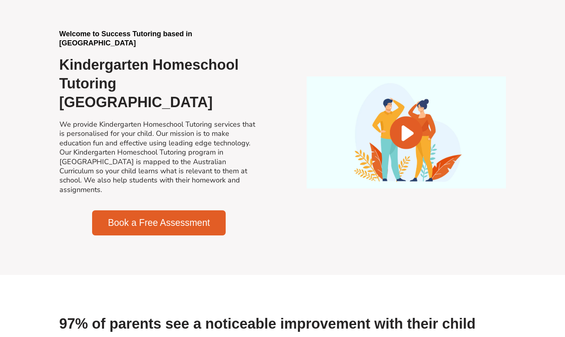
click at [140, 218] on span "Book a Free Assessment" at bounding box center [159, 222] width 102 height 9
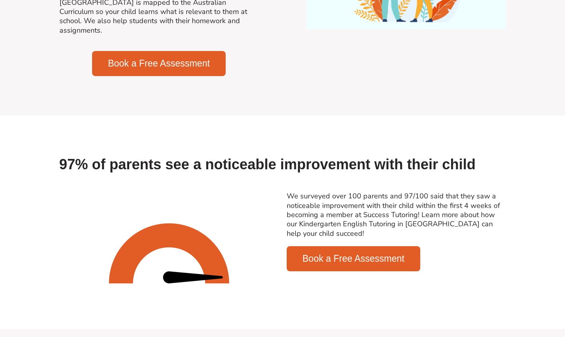
scroll to position [877, 0]
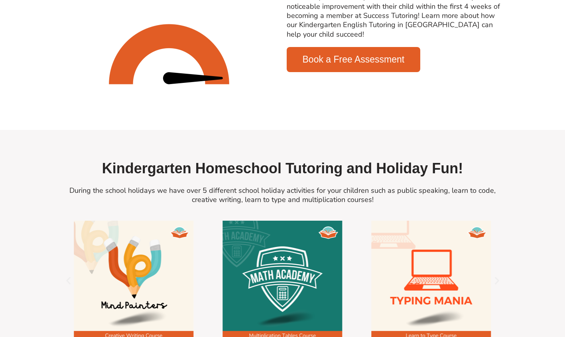
click at [339, 72] on link "Book a Free Assessment" at bounding box center [354, 59] width 134 height 25
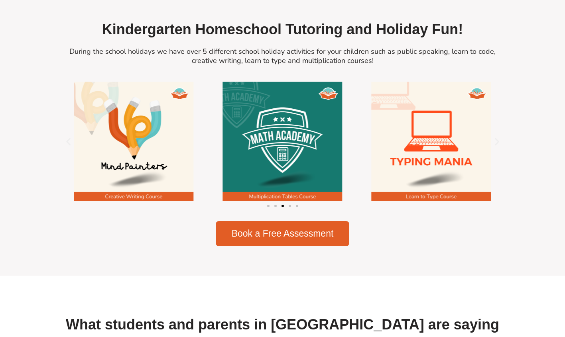
scroll to position [1076, 0]
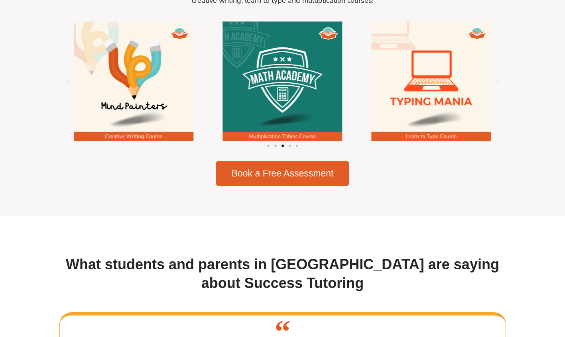
click at [282, 178] on span "Book a Free Assessment" at bounding box center [283, 173] width 102 height 9
click at [270, 178] on span "Book a Free Assessment" at bounding box center [283, 173] width 102 height 9
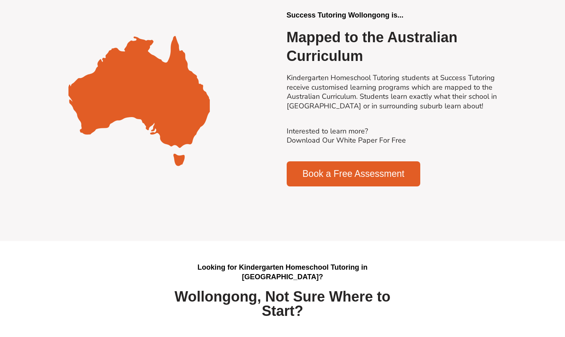
scroll to position [1594, 0]
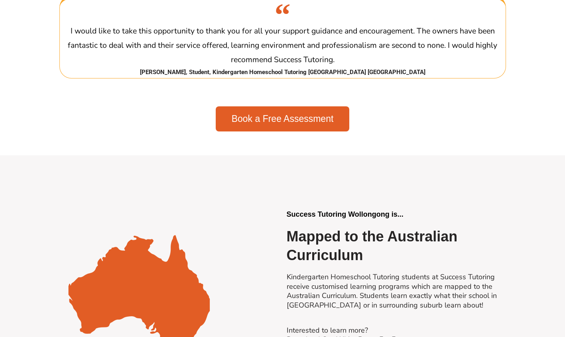
click at [283, 124] on span "Book a Free Assessment" at bounding box center [283, 118] width 102 height 9
click at [284, 124] on span "Book a Free Assessment" at bounding box center [283, 118] width 102 height 9
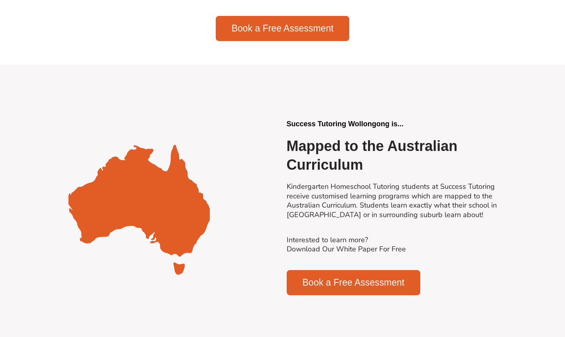
scroll to position [1714, 0]
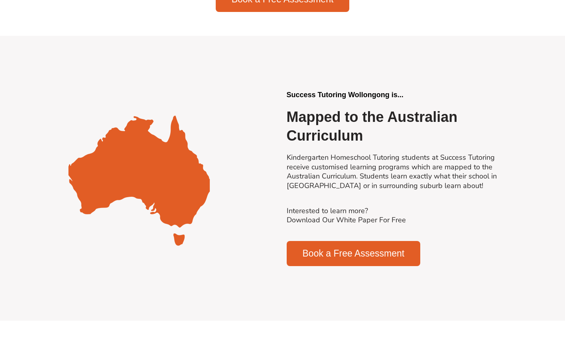
click at [327, 258] on span "Book a Free Assessment" at bounding box center [354, 253] width 102 height 9
click at [320, 258] on span "Book a Free Assessment" at bounding box center [354, 253] width 102 height 9
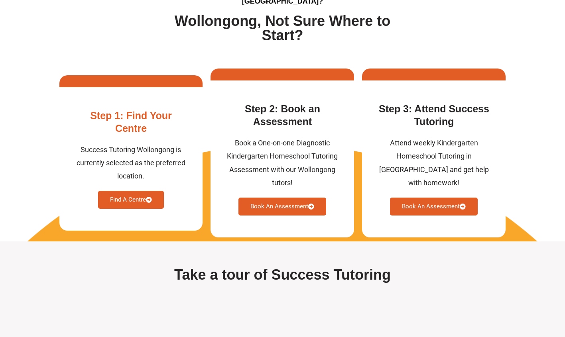
scroll to position [2112, 0]
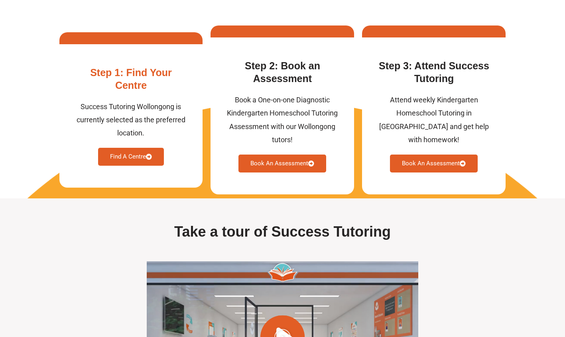
click at [132, 164] on link "Find A Centre" at bounding box center [131, 157] width 66 height 18
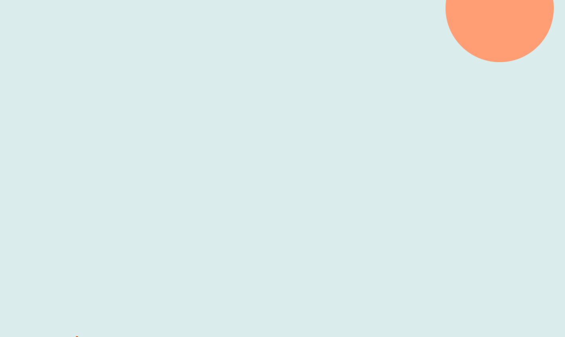
scroll to position [267, 0]
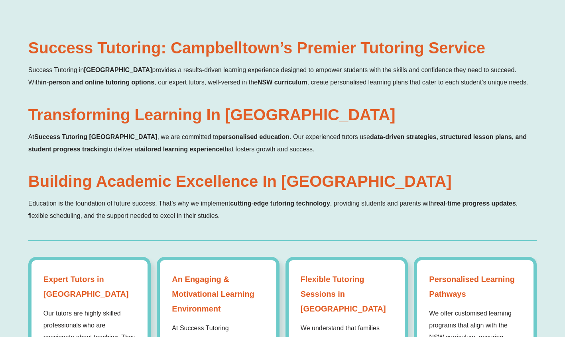
scroll to position [472, 0]
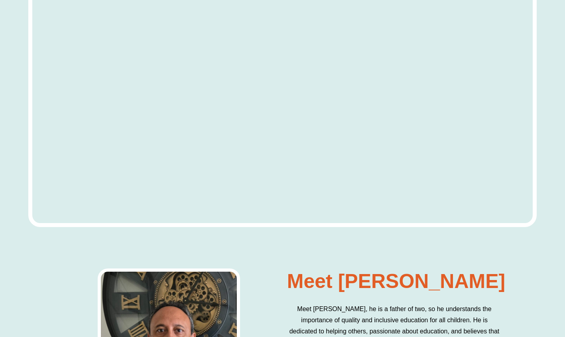
scroll to position [2296, 0]
